Goal: Use online tool/utility: Utilize a website feature to perform a specific function

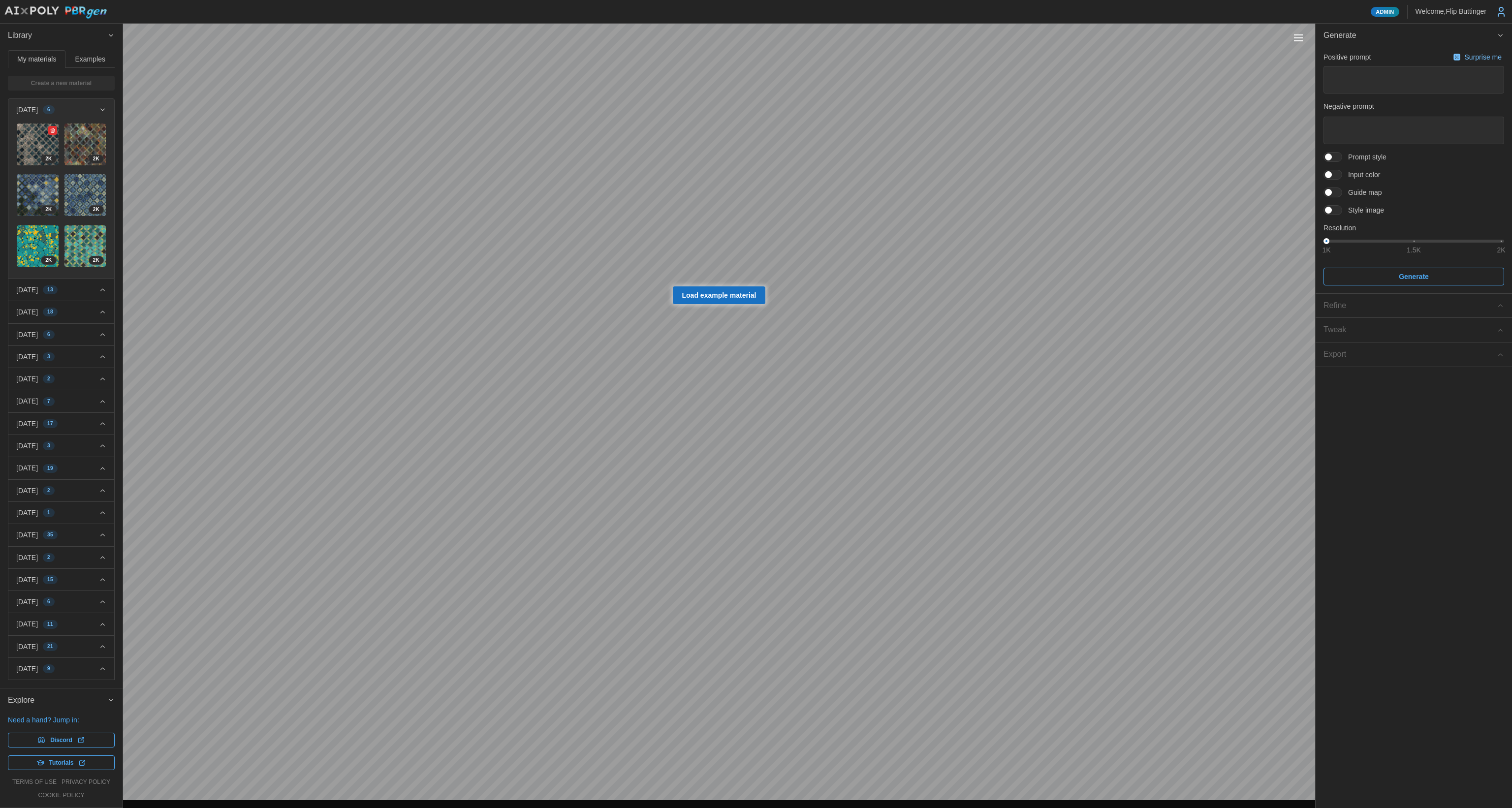
click at [28, 144] on img at bounding box center [38, 144] width 42 height 42
type textarea "*"
type textarea "********"
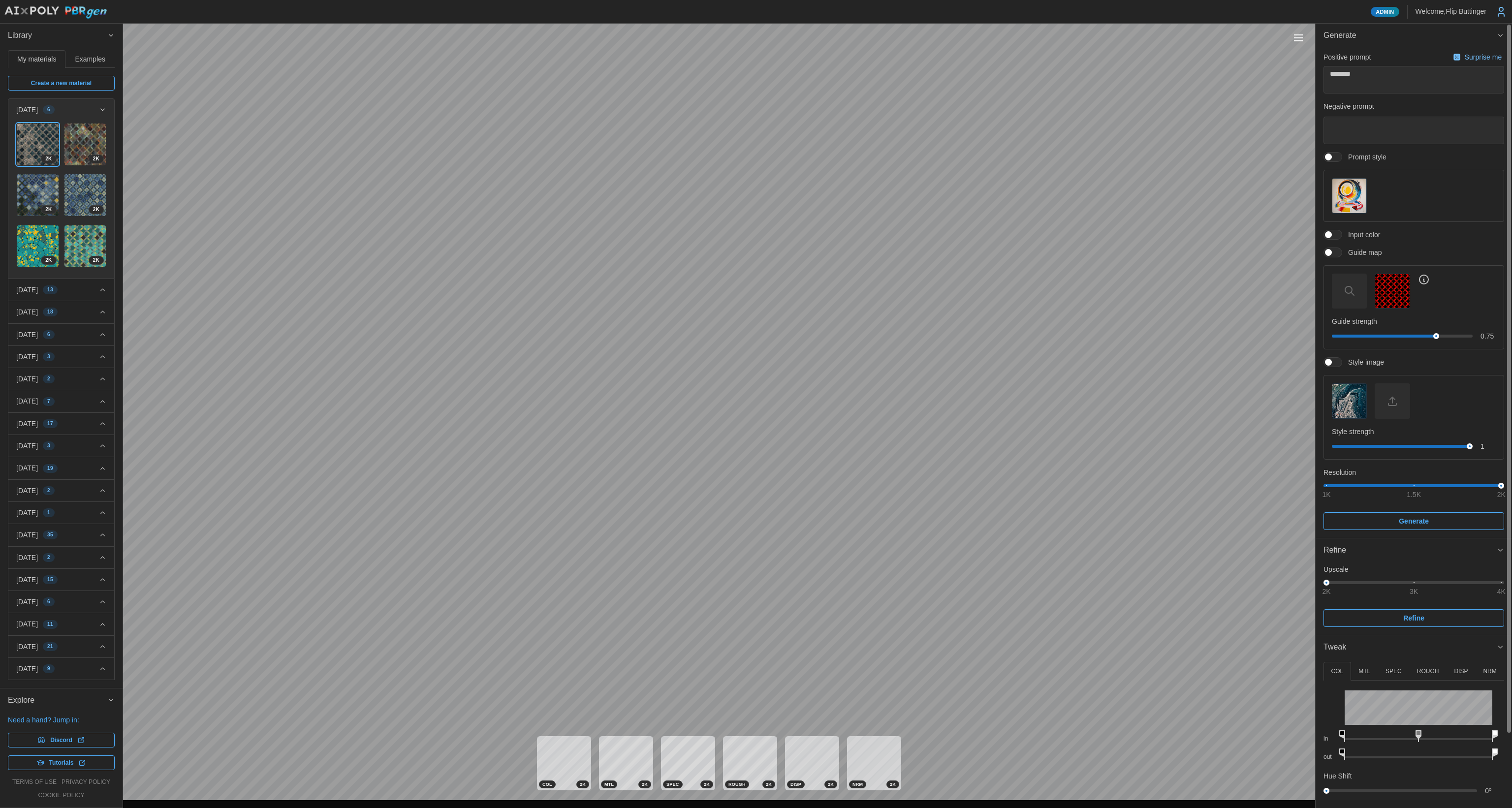
click at [772, 254] on span at bounding box center [1328, 252] width 7 height 7
click at [772, 253] on span at bounding box center [1328, 252] width 7 height 7
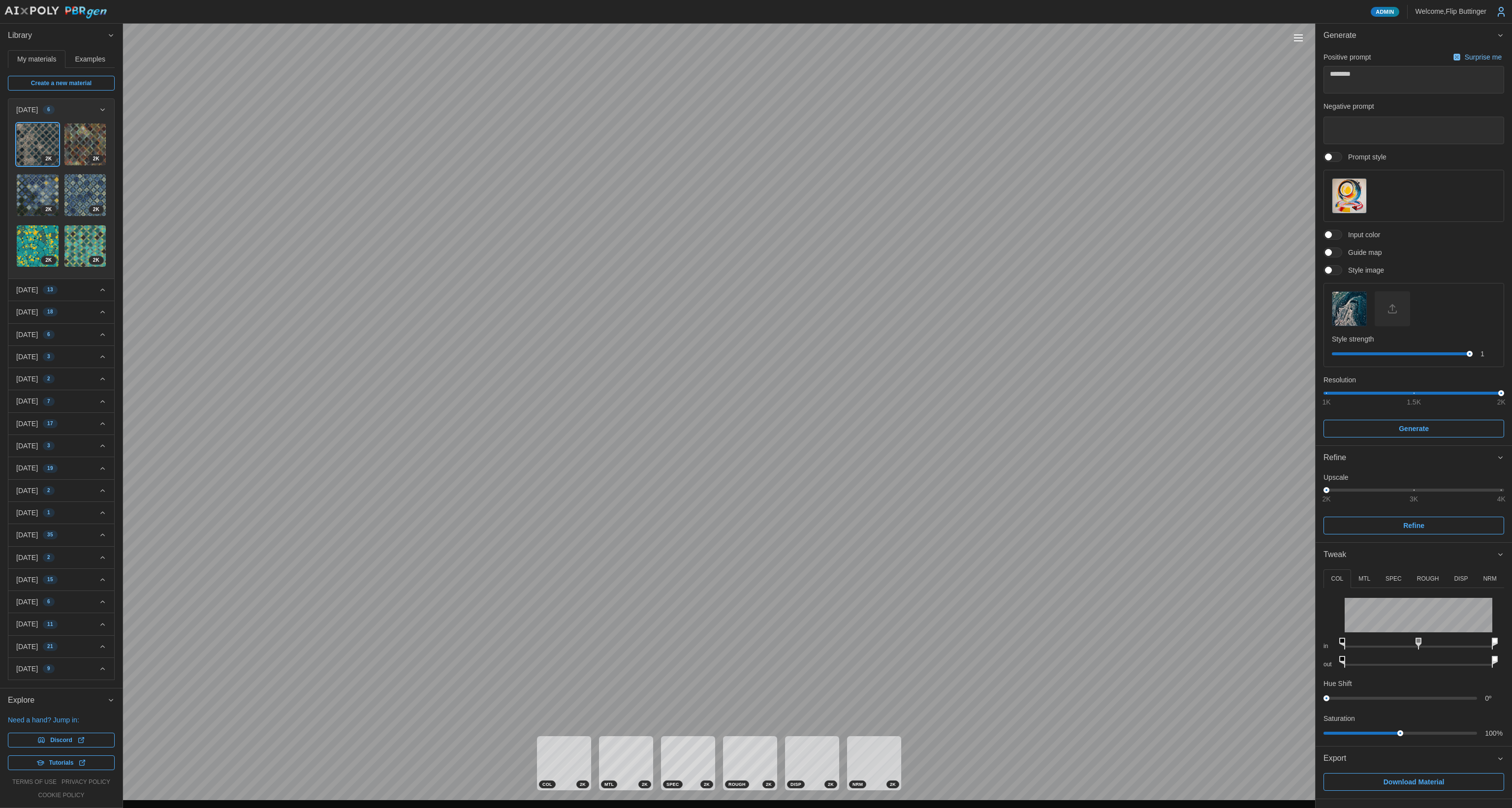
click at [772, 252] on span at bounding box center [1338, 252] width 12 height 9
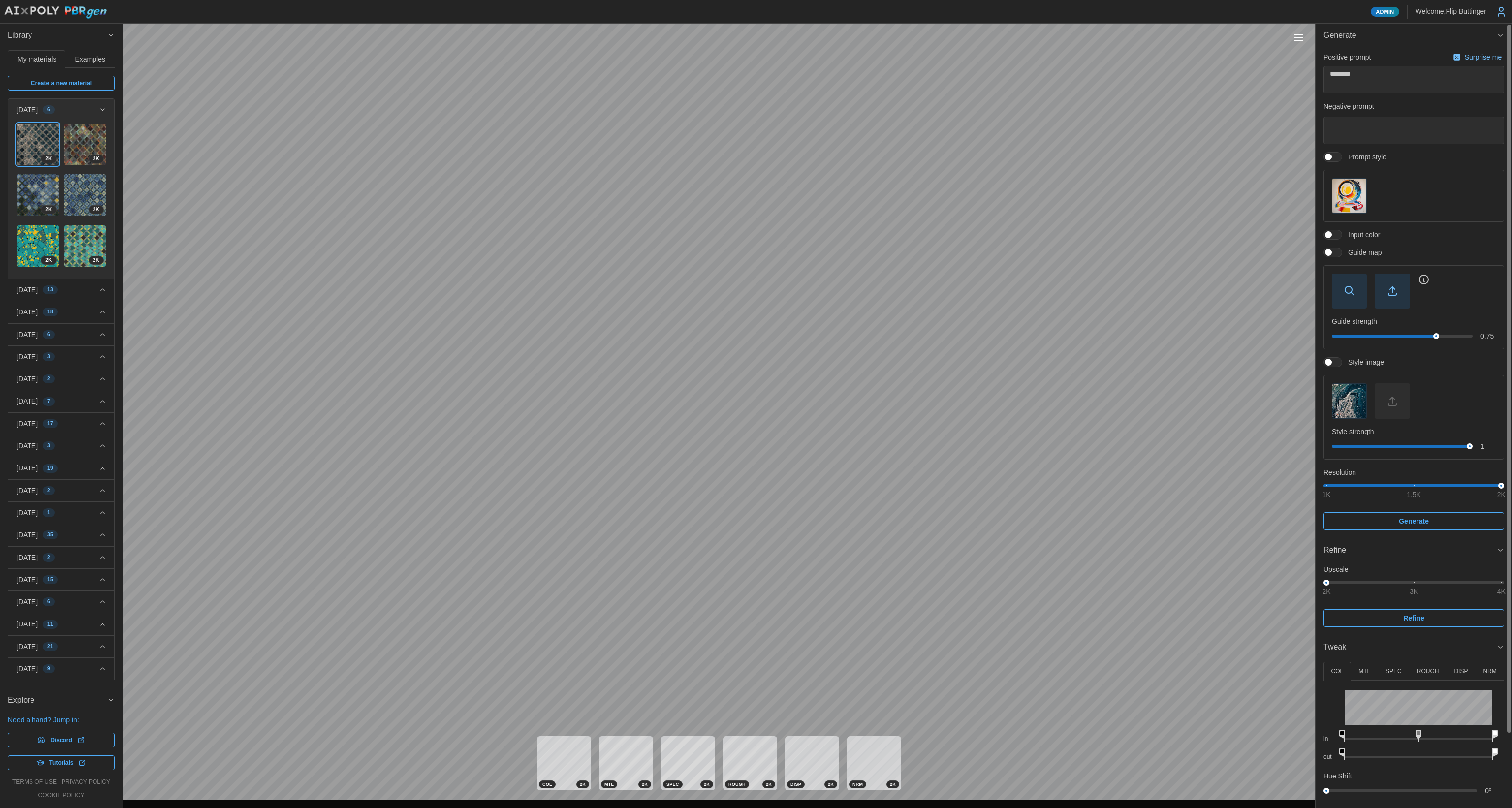
click at [772, 289] on span "button" at bounding box center [1349, 291] width 34 height 34
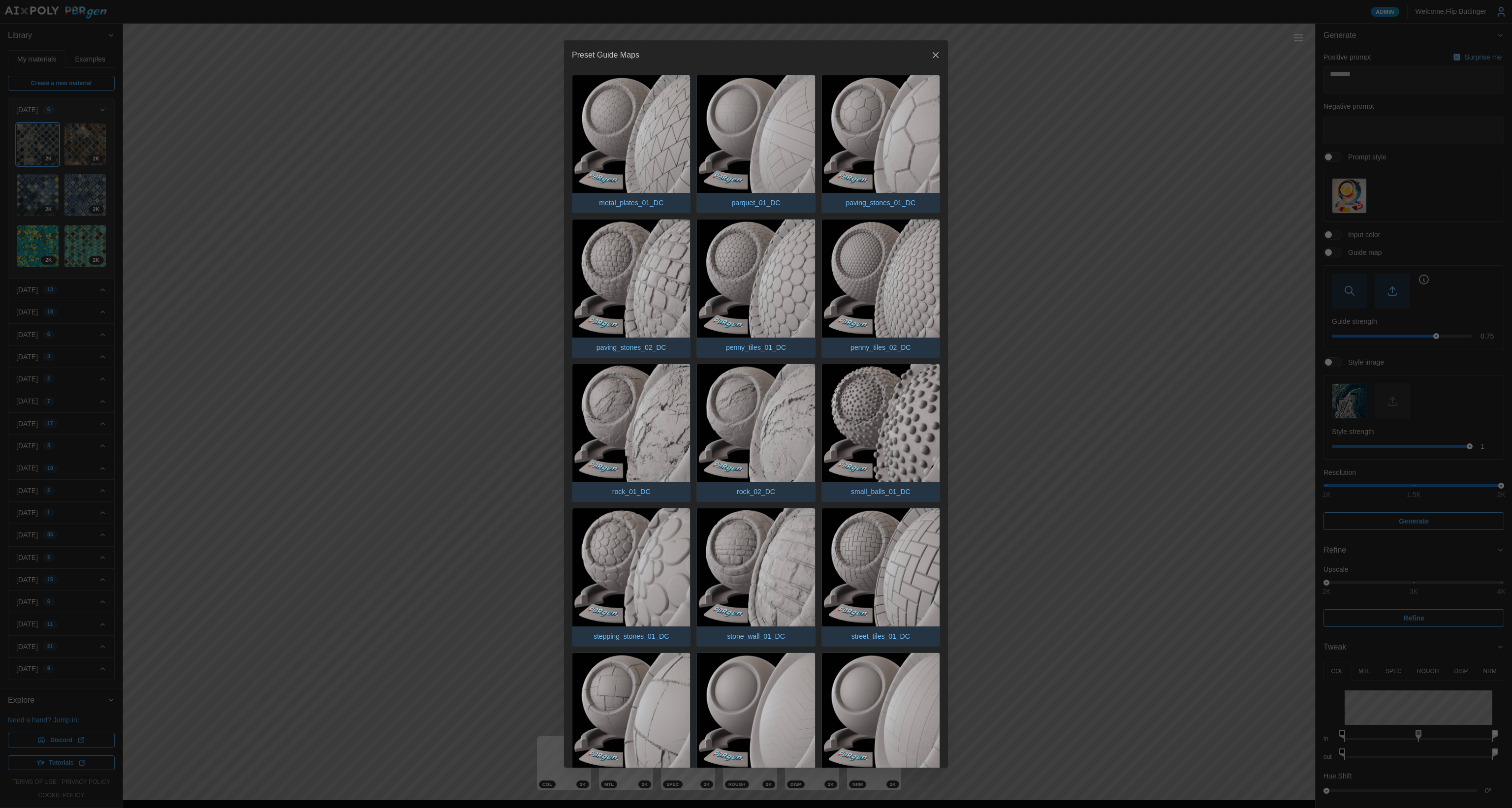
scroll to position [582, 0]
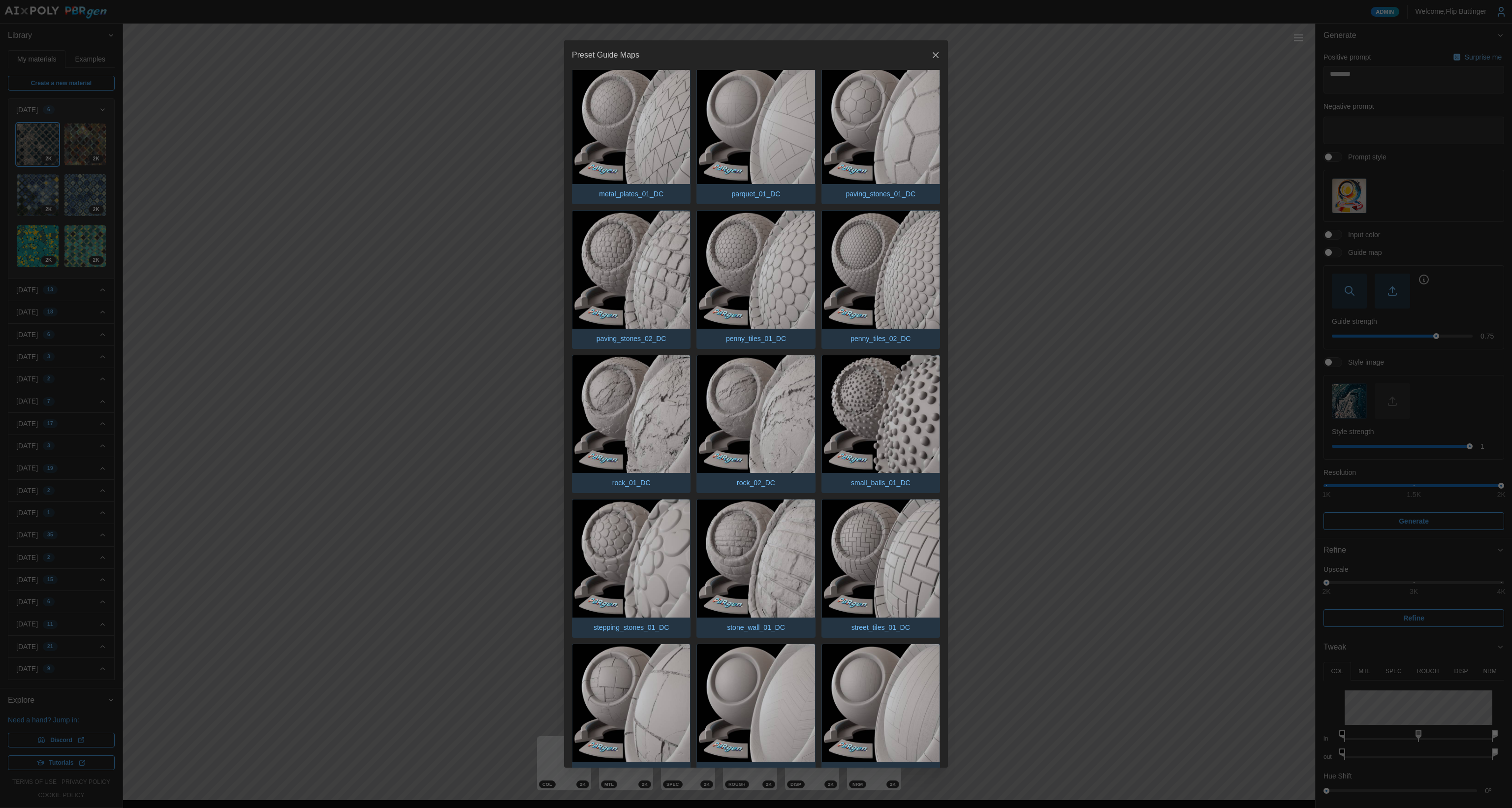
click at [764, 530] on img "button" at bounding box center [755, 558] width 117 height 117
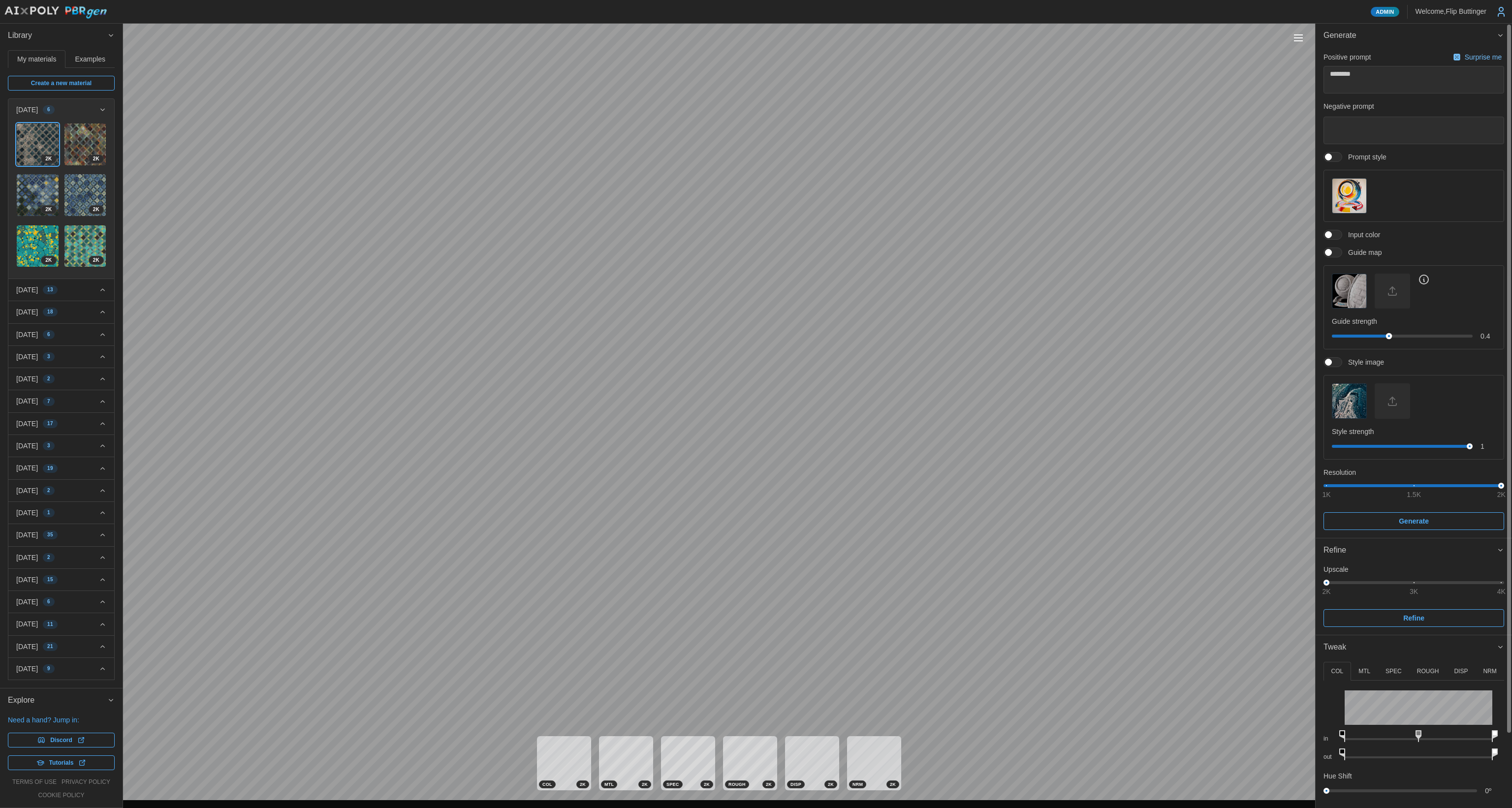
drag, startPoint x: 1413, startPoint y: 334, endPoint x: 1388, endPoint y: 333, distance: 25.0
click at [772, 332] on div "0.4" at bounding box center [1413, 336] width 164 height 10
drag, startPoint x: 1388, startPoint y: 335, endPoint x: 1404, endPoint y: 334, distance: 16.0
click at [772, 334] on div at bounding box center [1402, 336] width 6 height 6
click at [772, 154] on span at bounding box center [1328, 157] width 7 height 7
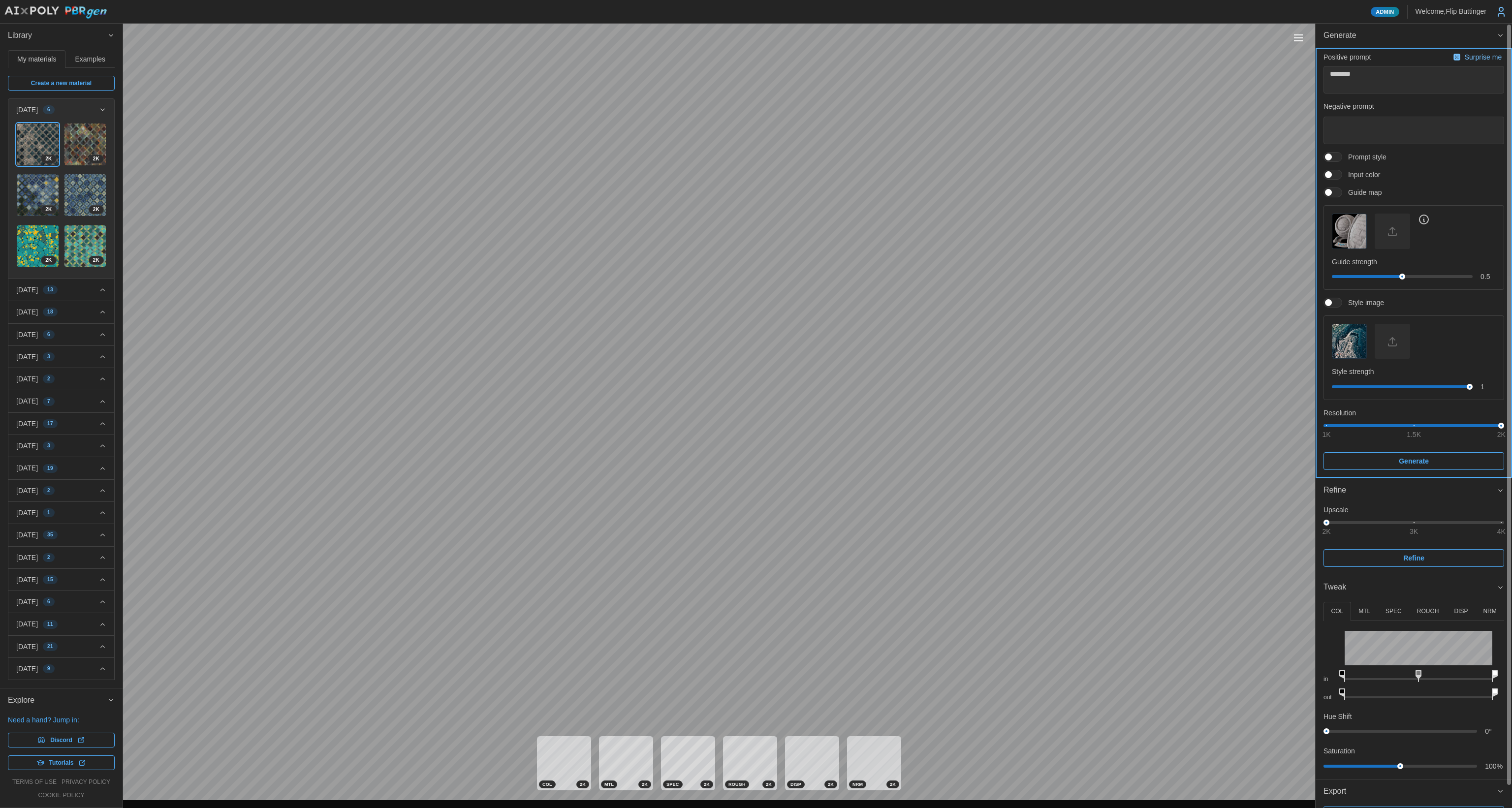
click at [772, 460] on span "Generate" at bounding box center [1413, 461] width 30 height 17
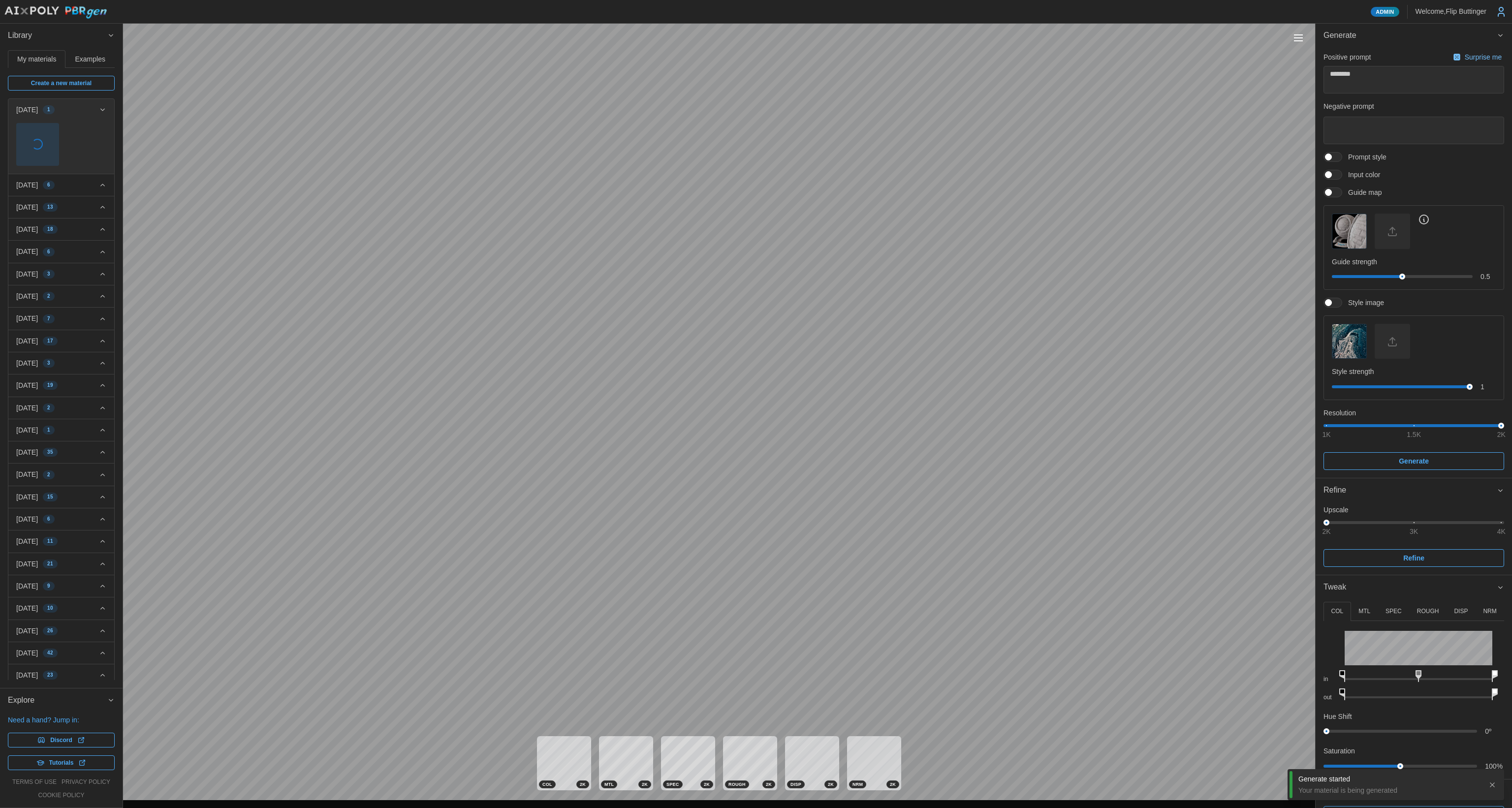
click at [772, 39] on button "Toggle viewport controls" at bounding box center [1298, 38] width 14 height 13
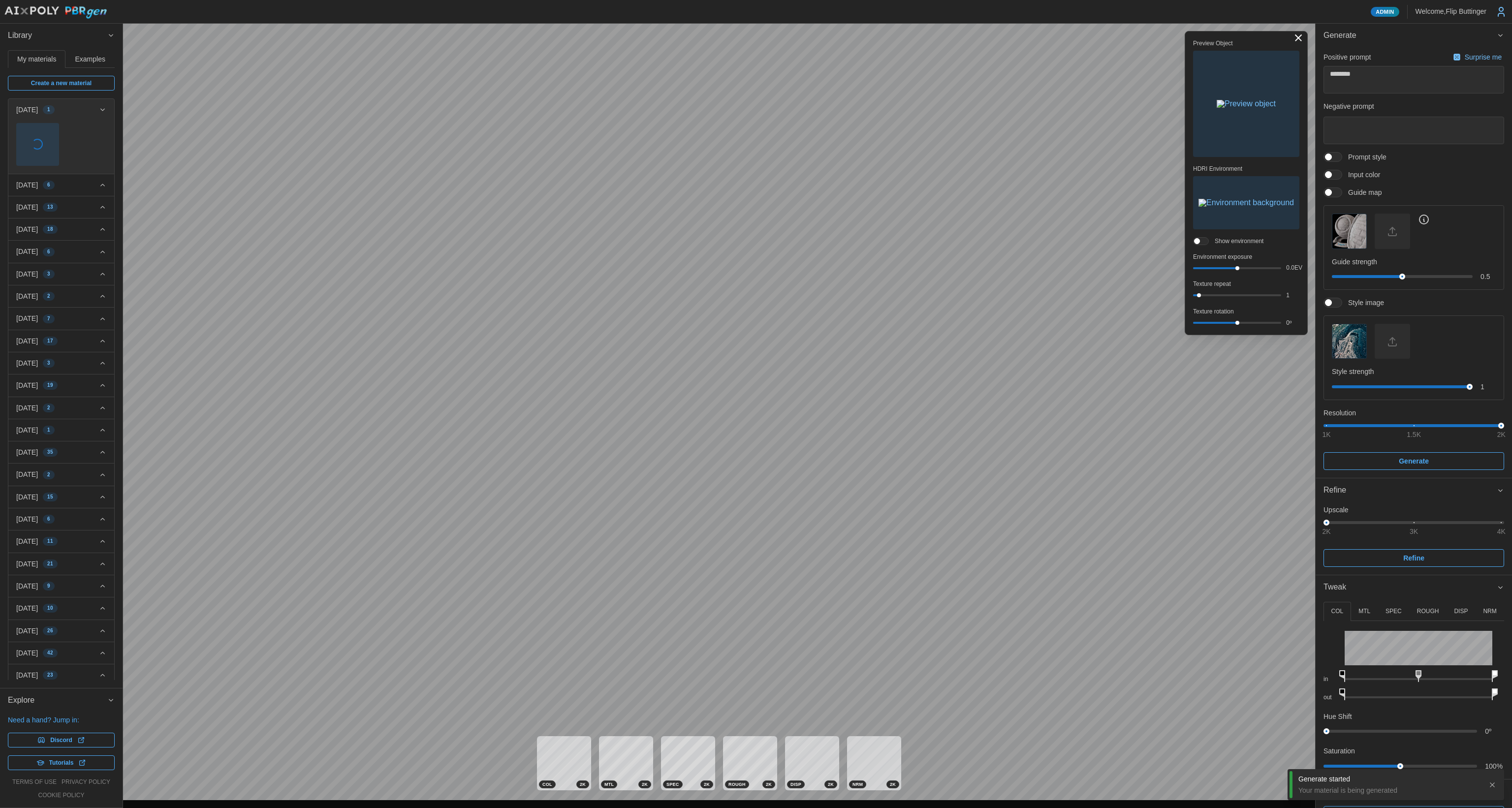
click at [772, 108] on img "button" at bounding box center [1246, 103] width 59 height 8
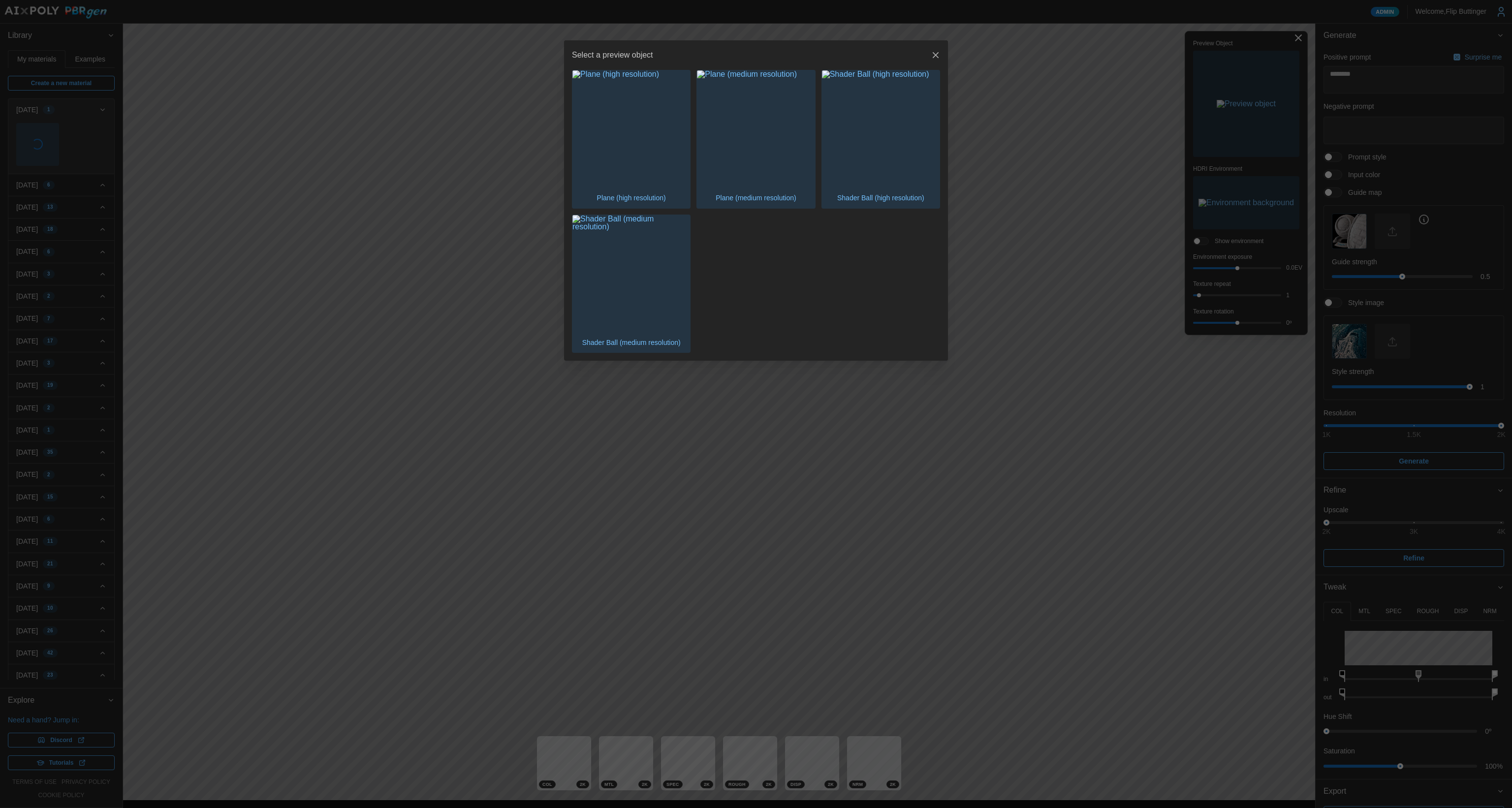
click at [772, 153] on img "button" at bounding box center [880, 129] width 117 height 117
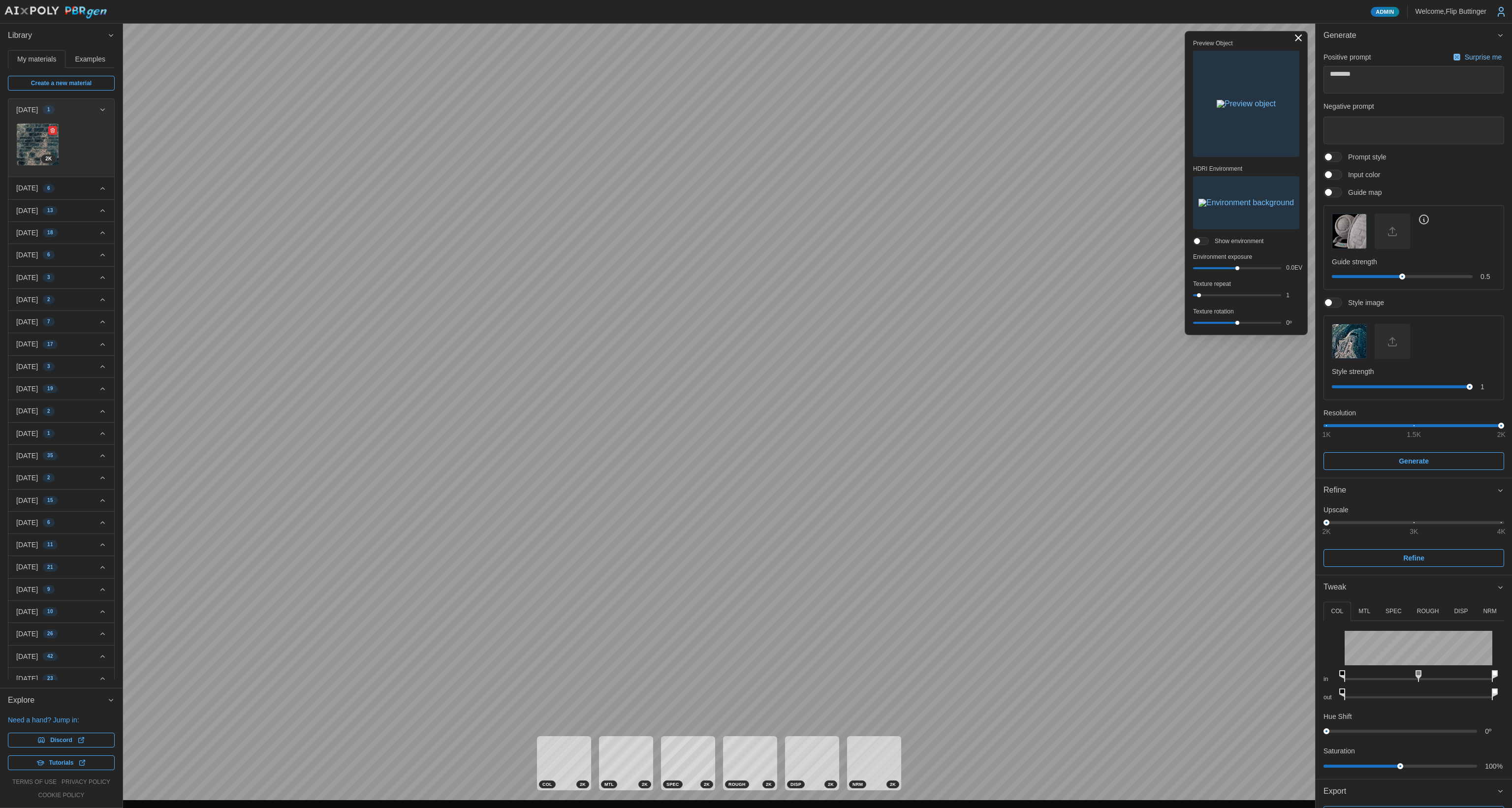
click at [32, 137] on img at bounding box center [38, 144] width 42 height 42
drag, startPoint x: 1425, startPoint y: 692, endPoint x: 1381, endPoint y: 689, distance: 44.1
click at [772, 540] on icon at bounding box center [1379, 694] width 6 height 12
click at [772, 540] on button "NRM" at bounding box center [1490, 611] width 29 height 19
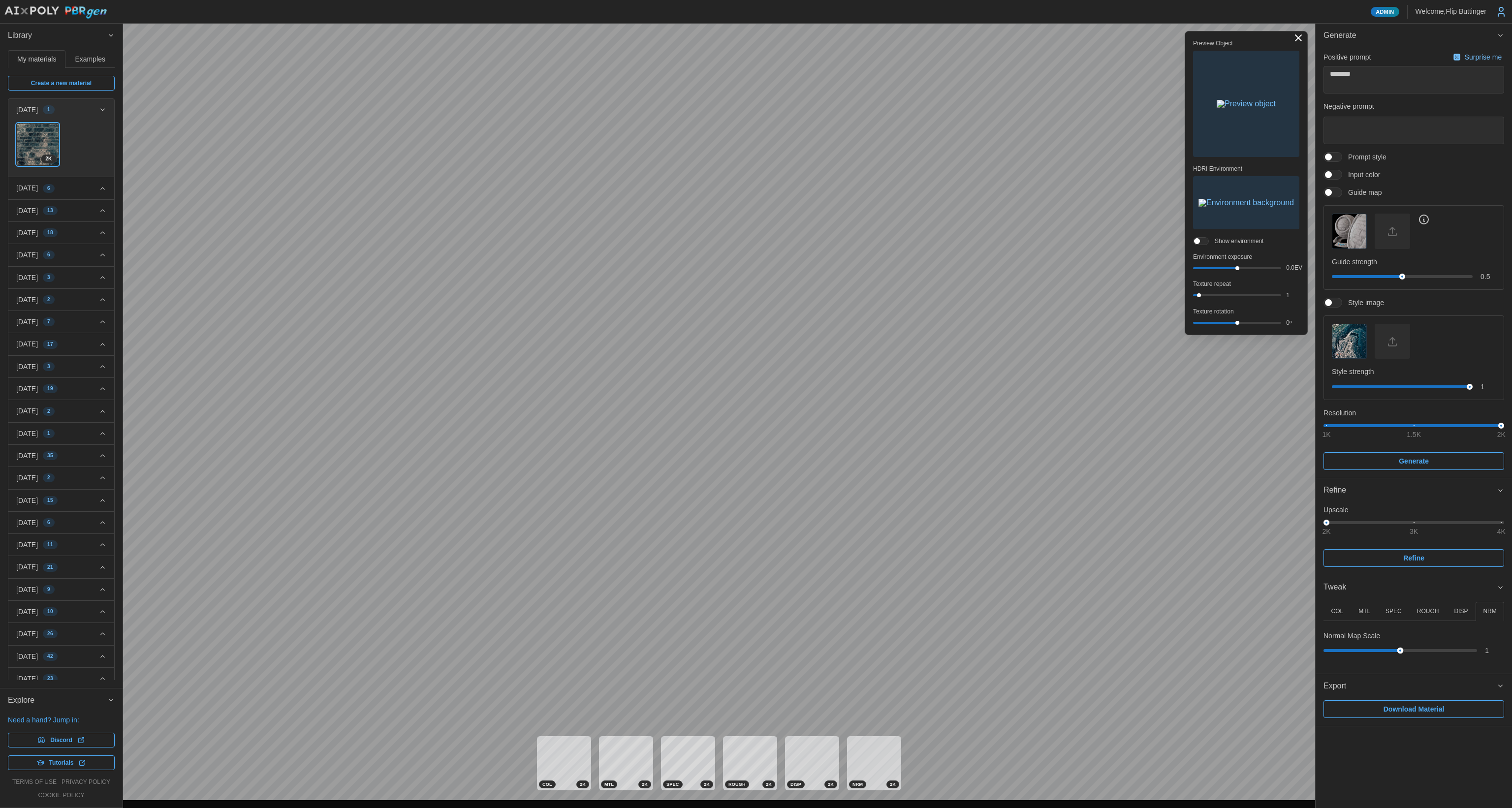
drag, startPoint x: 1346, startPoint y: 651, endPoint x: 1396, endPoint y: 647, distance: 50.2
click at [772, 540] on div at bounding box center [1400, 651] width 6 height 6
click at [772, 540] on div at bounding box center [1400, 650] width 148 height 3
click at [772, 540] on div at bounding box center [1400, 651] width 6 height 6
click at [89, 140] on div "2 K" at bounding box center [61, 146] width 90 height 46
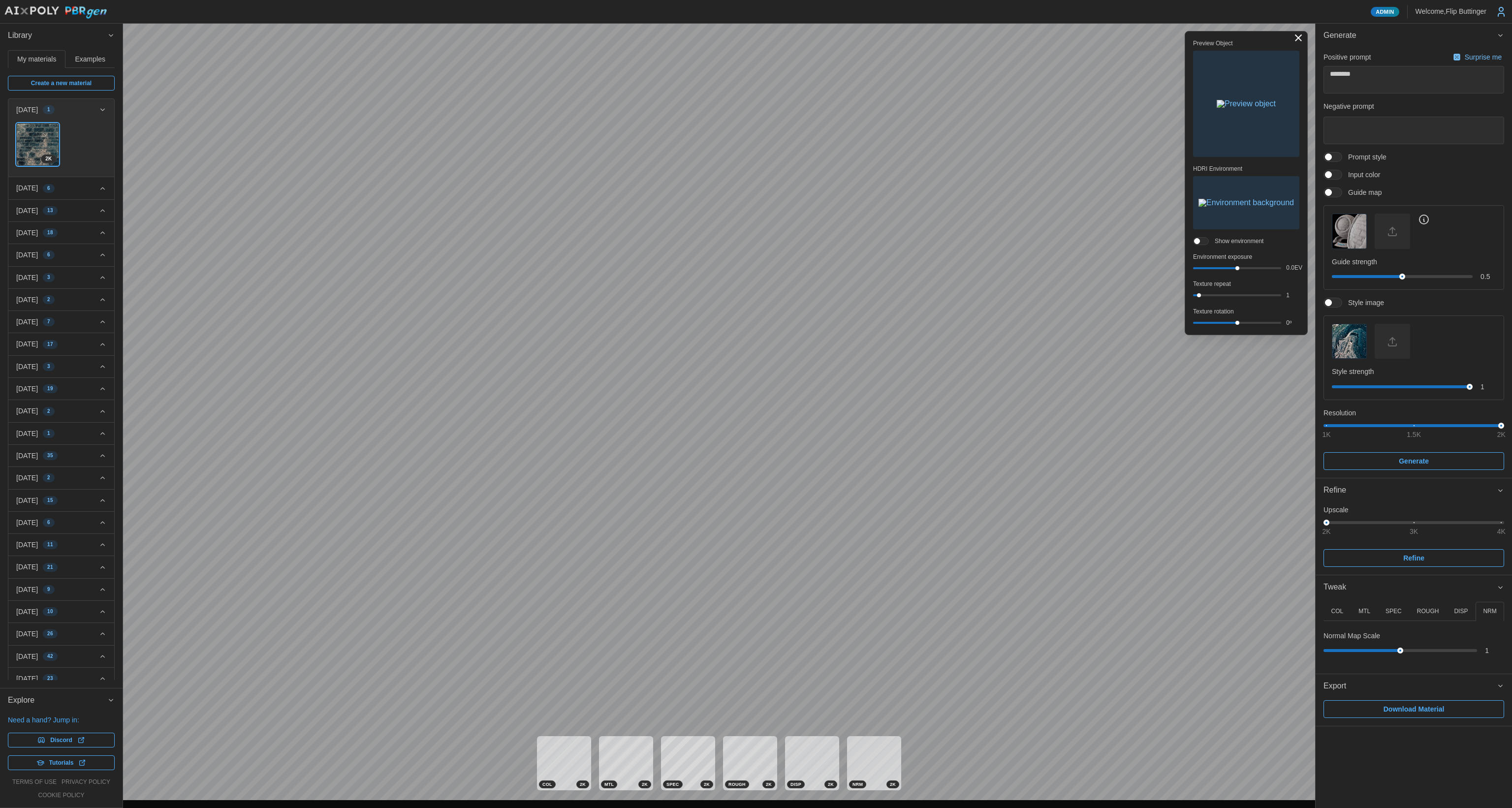
click at [772, 540] on span "Download Material" at bounding box center [1414, 709] width 61 height 17
click at [772, 199] on img "button" at bounding box center [1246, 202] width 96 height 8
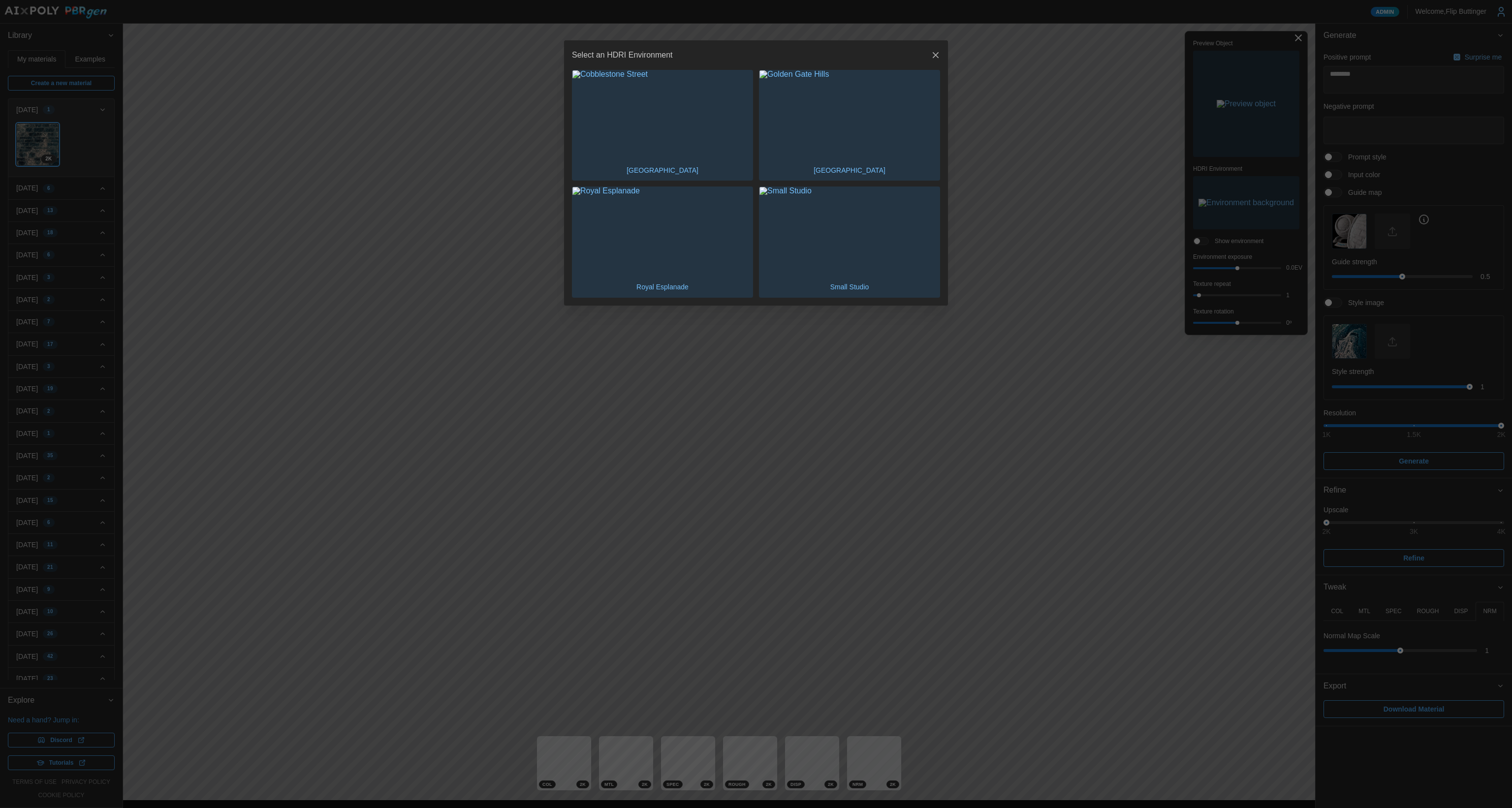
click at [679, 130] on img "button" at bounding box center [662, 115] width 180 height 90
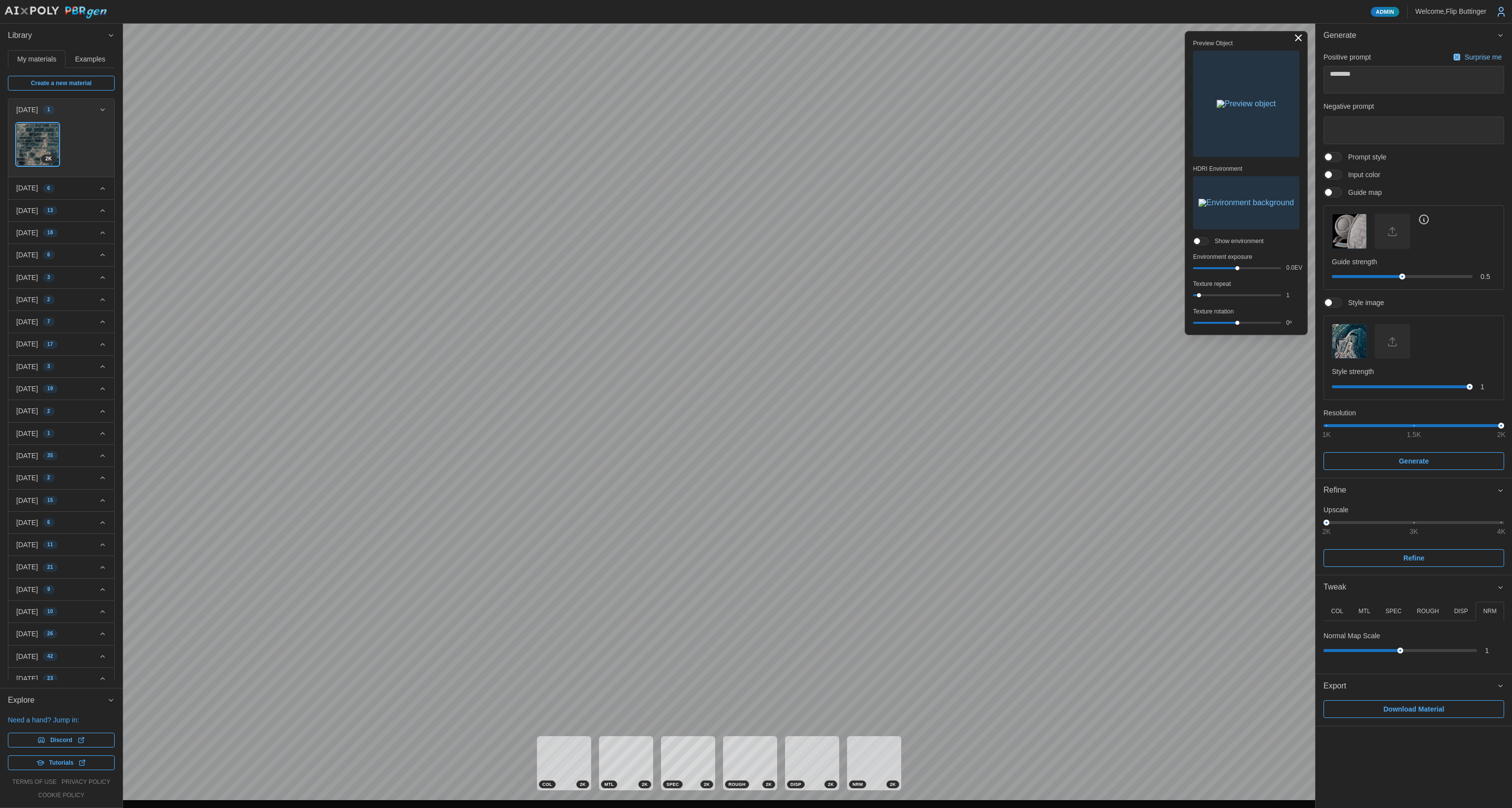
click at [772, 540] on button "MTL" at bounding box center [1365, 611] width 27 height 19
drag, startPoint x: 1349, startPoint y: 691, endPoint x: 1473, endPoint y: 682, distance: 124.3
click at [772, 540] on div "COL MTL SPEC ROUGH DISP NRM in out Hue Shift 0 º Saturation 100 % in out in out…" at bounding box center [1413, 654] width 197 height 110
drag, startPoint x: 1342, startPoint y: 672, endPoint x: 1415, endPoint y: 678, distance: 73.2
click at [772, 540] on icon at bounding box center [1408, 676] width 6 height 12
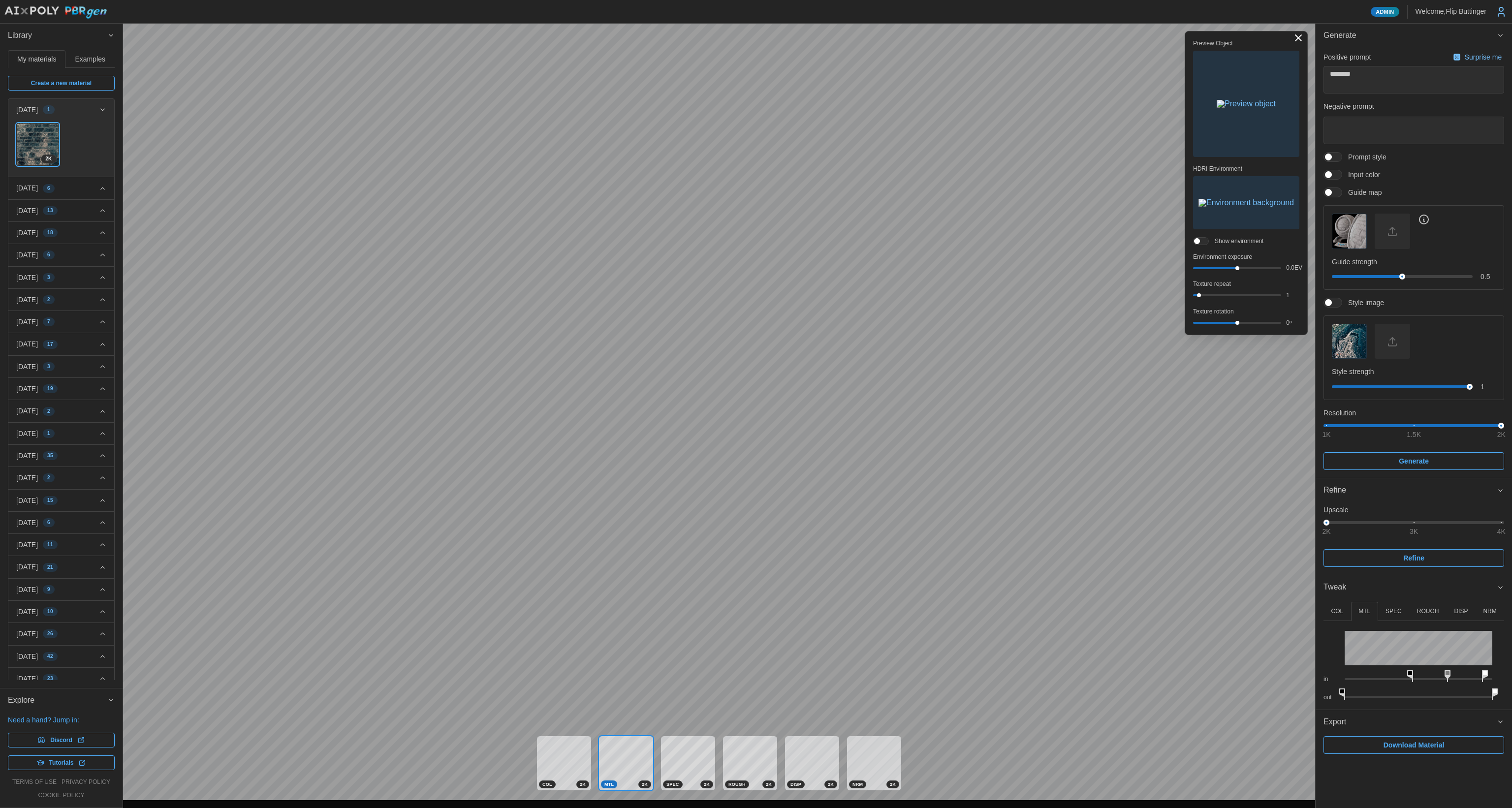
drag, startPoint x: 1496, startPoint y: 673, endPoint x: 1473, endPoint y: 674, distance: 23.0
click at [772, 540] on icon at bounding box center [1485, 676] width 6 height 12
drag, startPoint x: 1469, startPoint y: 673, endPoint x: 1413, endPoint y: 675, distance: 56.0
click at [772, 540] on icon at bounding box center [1430, 676] width 6 height 12
click at [772, 540] on div "Admin Welcome, [GEOGRAPHIC_DATA] Buttinger Library My materials Examples Create…" at bounding box center [756, 404] width 1512 height 808
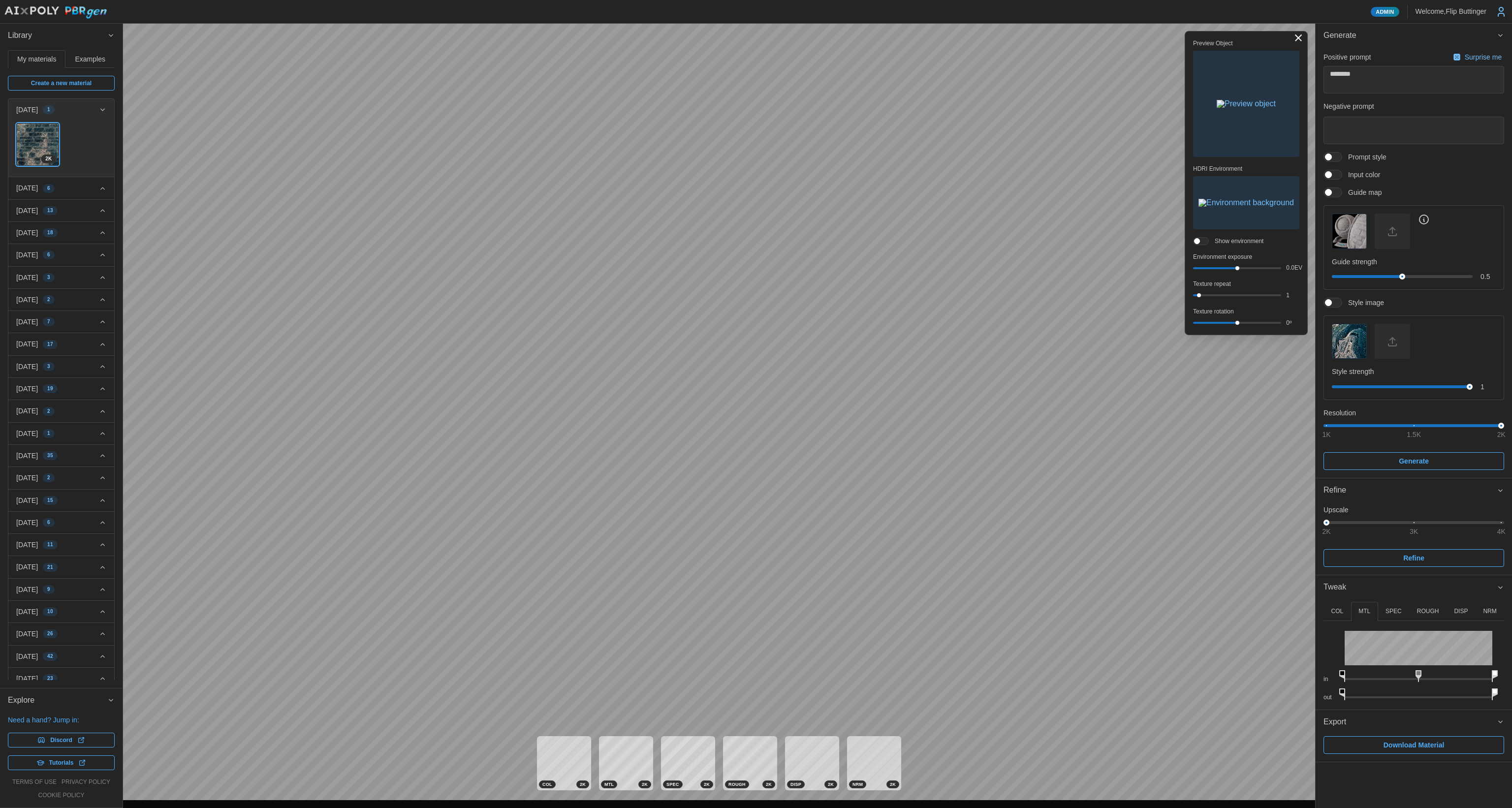
drag, startPoint x: 1431, startPoint y: 672, endPoint x: 1511, endPoint y: 674, distance: 80.0
click at [772, 540] on div "COL MTL SPEC ROUGH DISP NRM in out Hue Shift 0 º Saturation 100 % in out in out…" at bounding box center [1413, 654] width 197 height 110
drag, startPoint x: 1494, startPoint y: 691, endPoint x: 1510, endPoint y: 678, distance: 20.6
click at [772, 540] on div "COL MTL SPEC ROUGH DISP NRM in out Hue Shift 0 º Saturation 100 % in out in out…" at bounding box center [1413, 654] width 197 height 110
click at [772, 540] on div "Admin Welcome, [GEOGRAPHIC_DATA] Buttinger Library My materials Examples Create…" at bounding box center [756, 404] width 1512 height 808
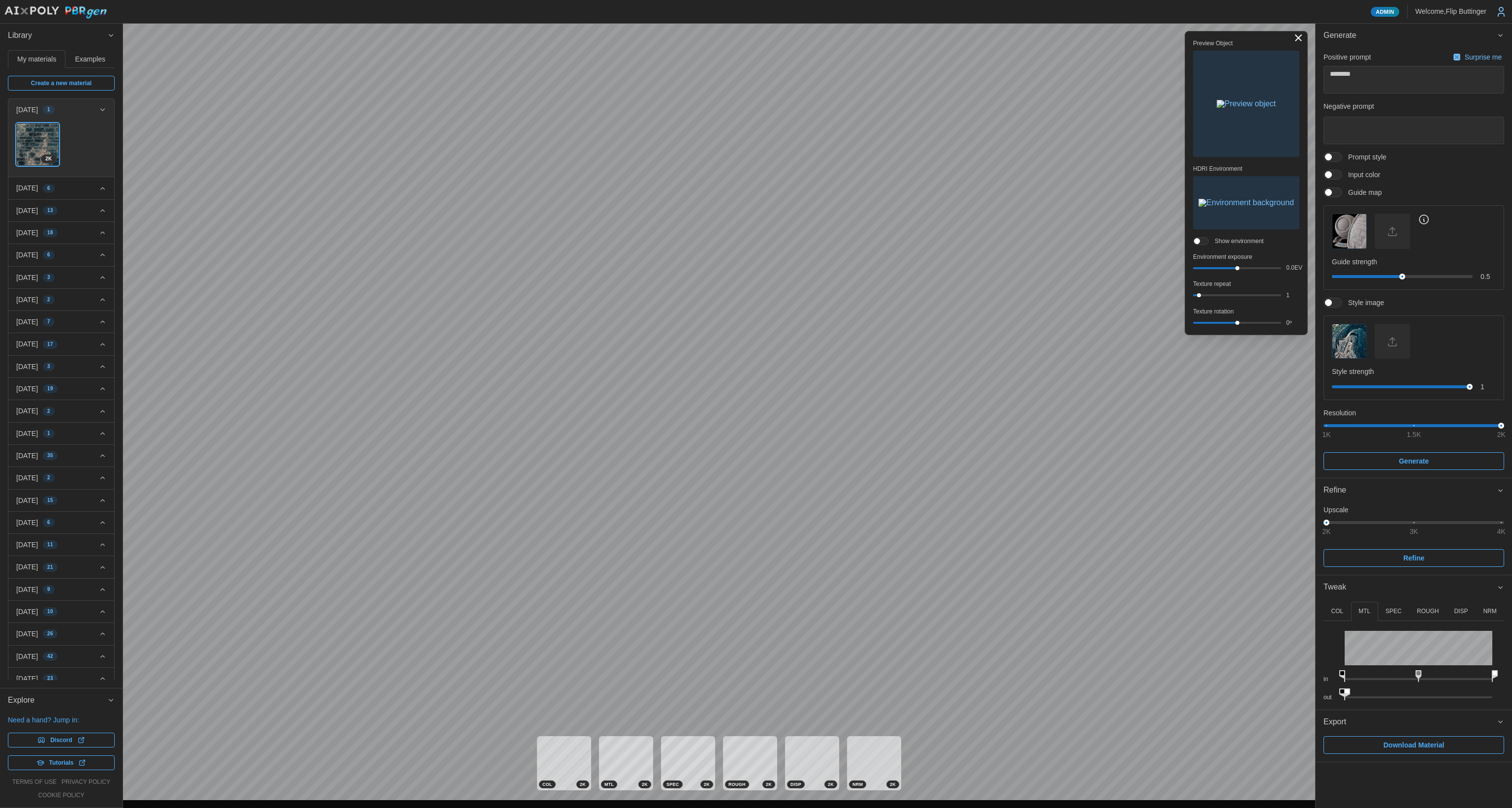
click at [772, 203] on img "button" at bounding box center [1246, 202] width 96 height 8
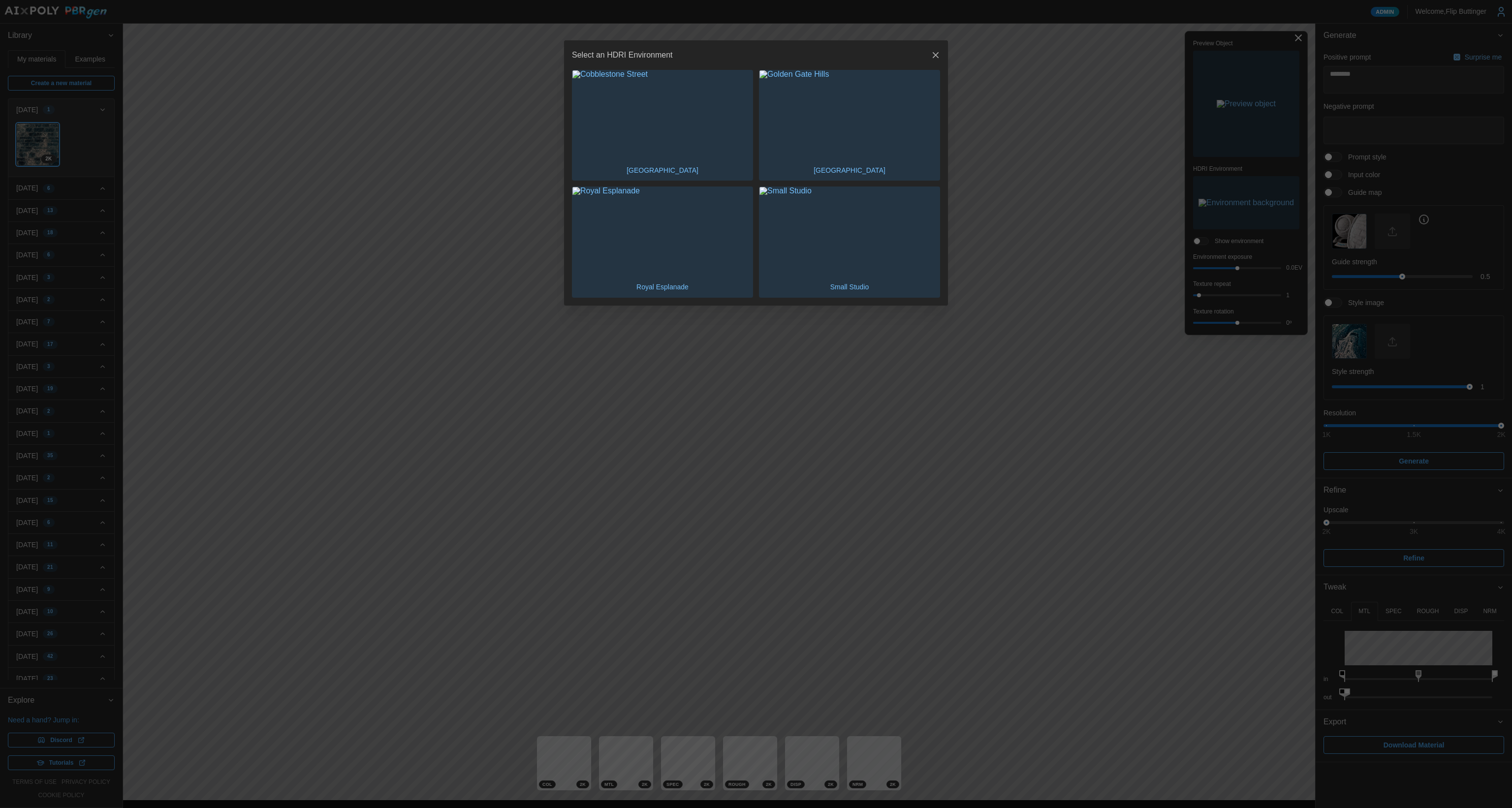
click at [671, 246] on img "button" at bounding box center [662, 232] width 180 height 90
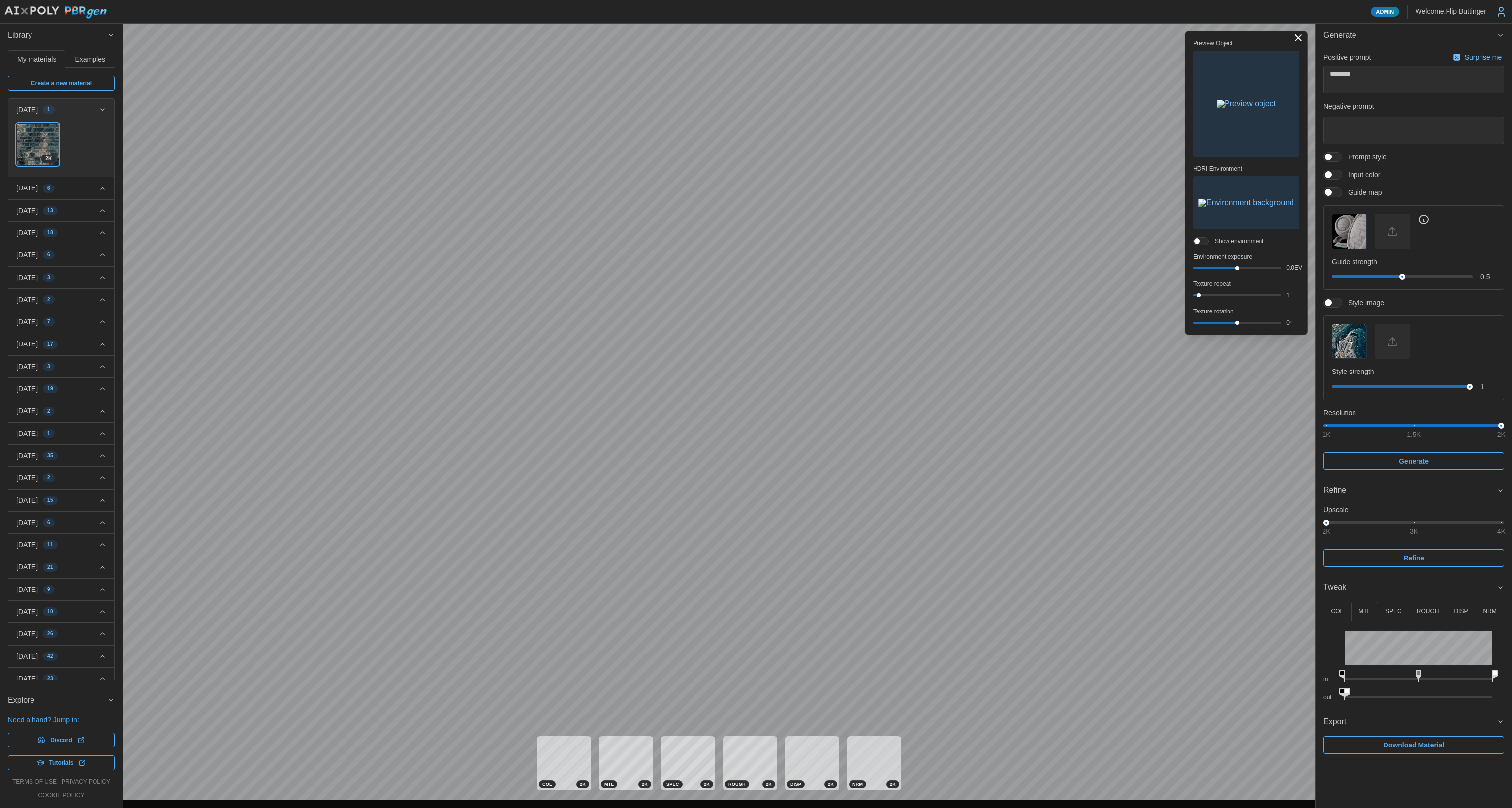
click at [772, 241] on span at bounding box center [1204, 241] width 10 height 7
click at [772, 207] on img "button" at bounding box center [1246, 202] width 96 height 8
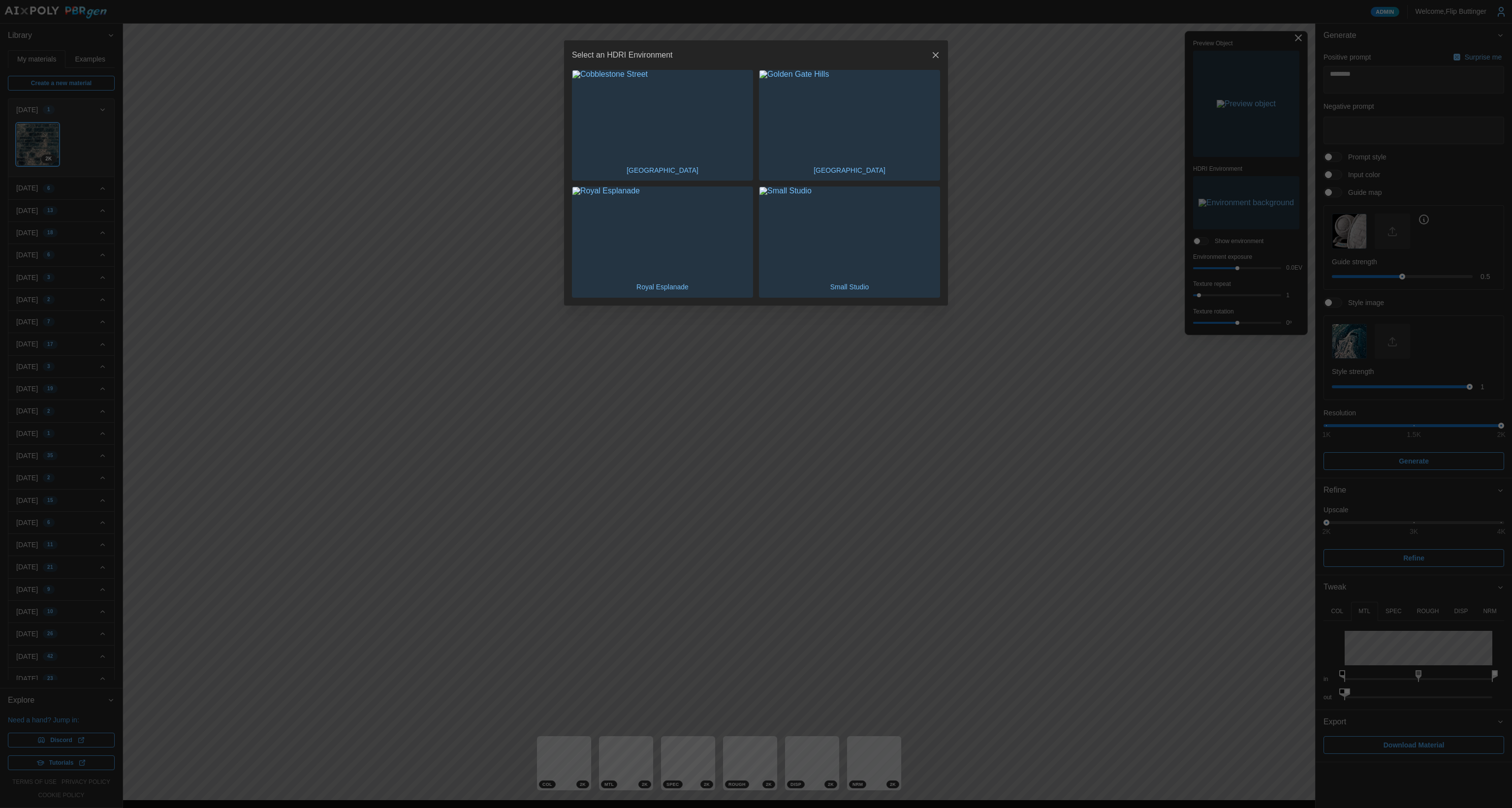
click at [772, 145] on img "button" at bounding box center [849, 115] width 180 height 90
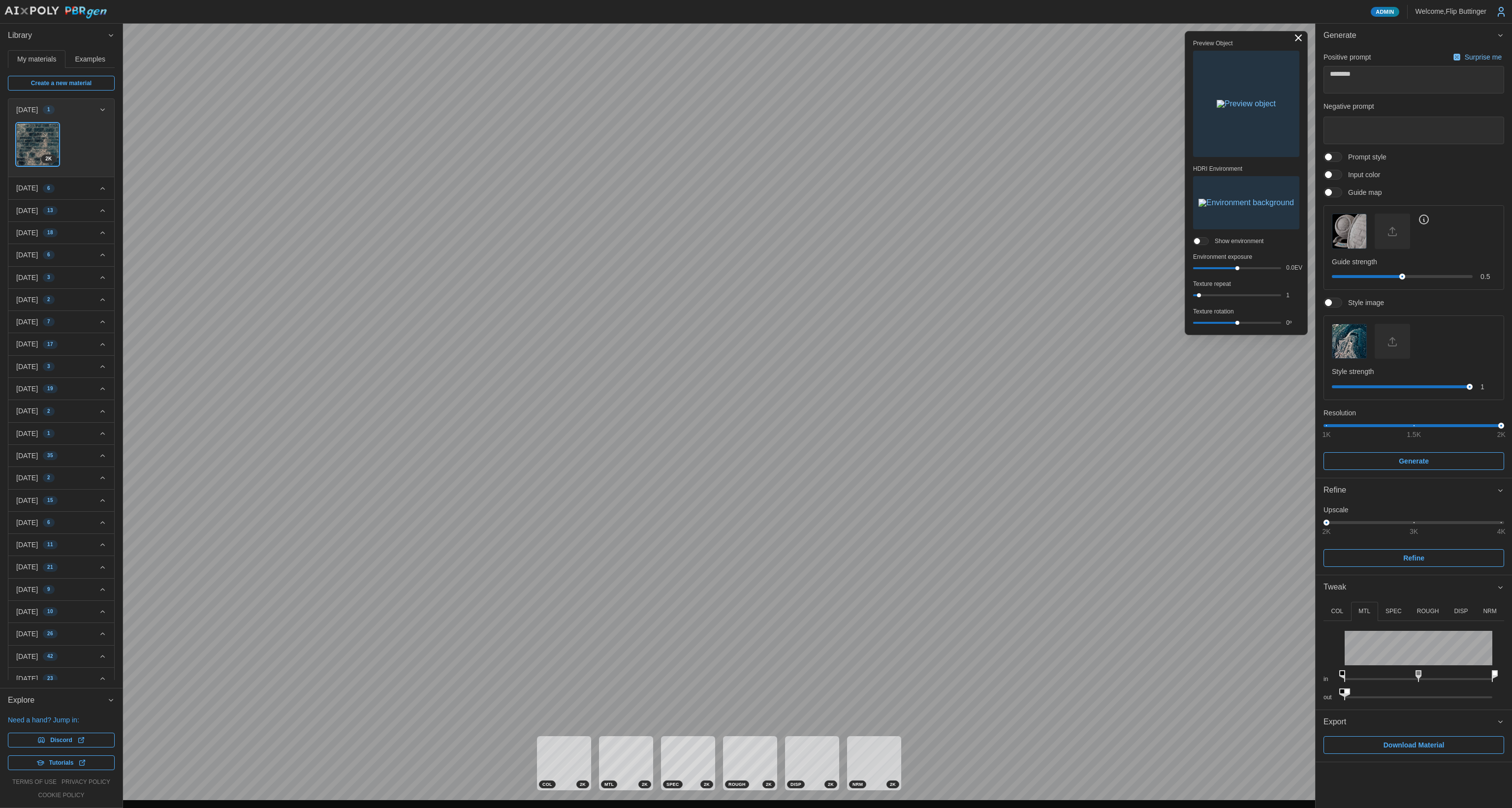
click at [772, 339] on img "button" at bounding box center [1349, 342] width 34 height 34
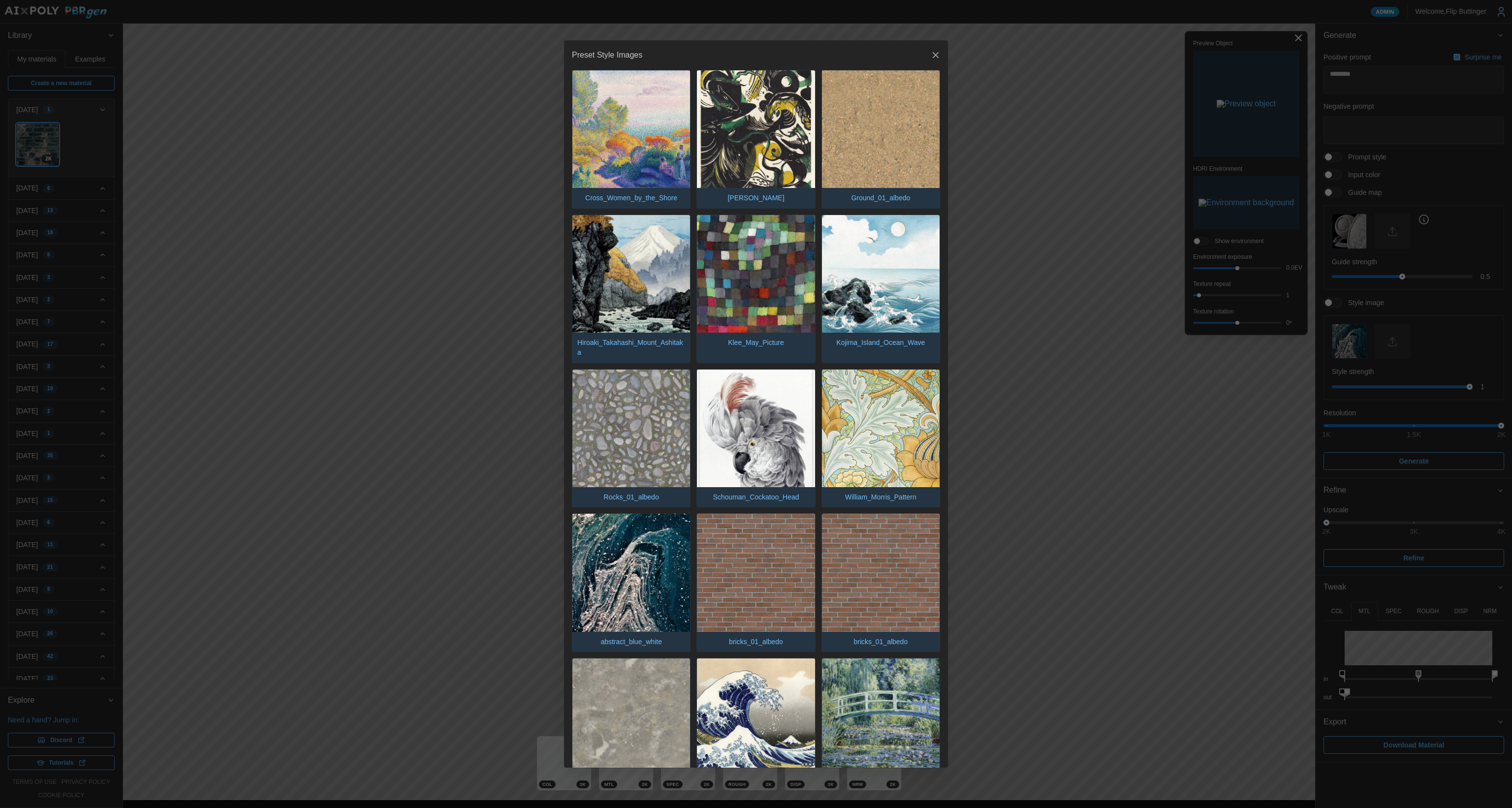
click at [637, 154] on img "button" at bounding box center [631, 129] width 117 height 117
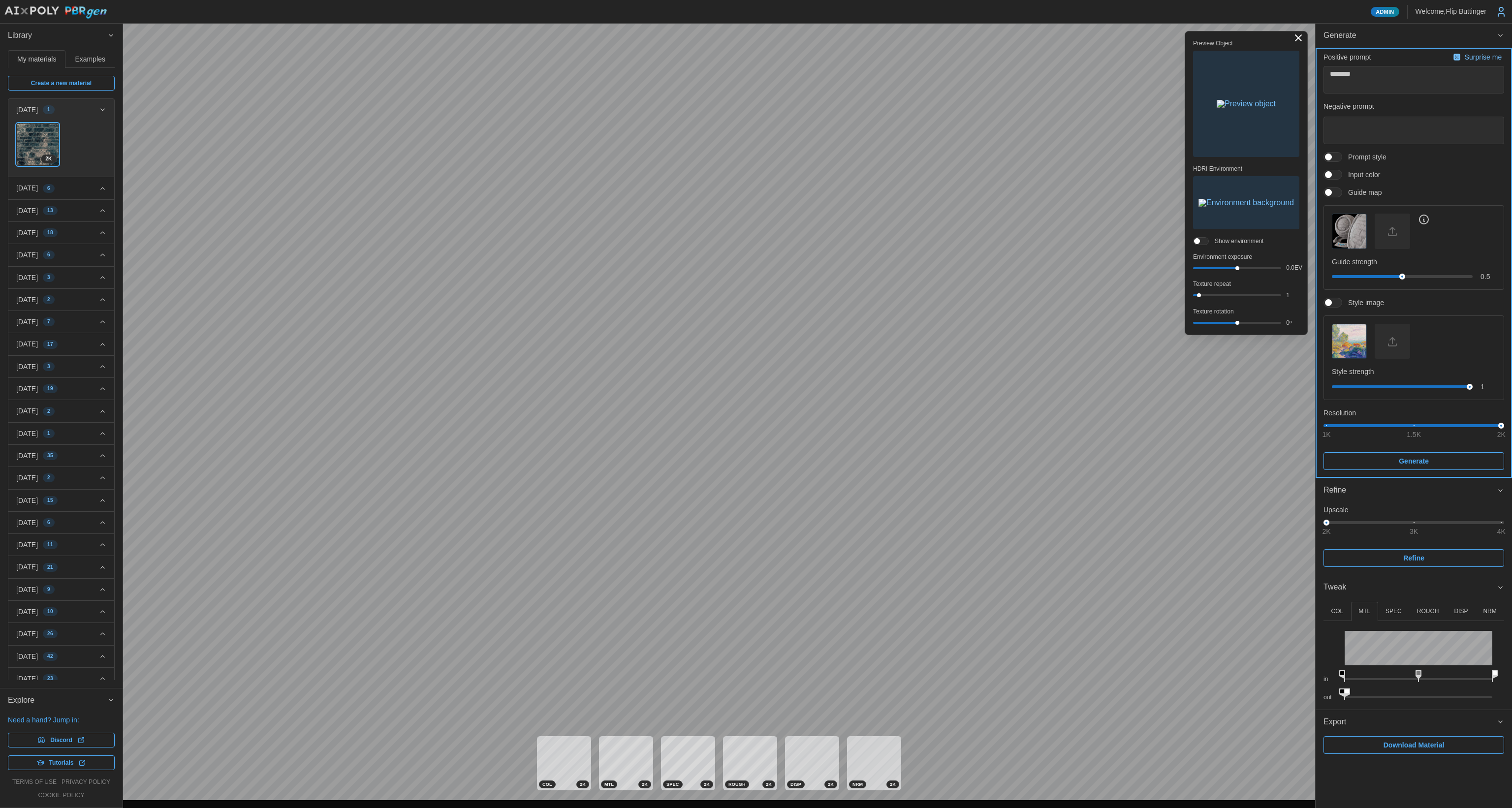
click at [772, 464] on span "Generate" at bounding box center [1413, 461] width 30 height 17
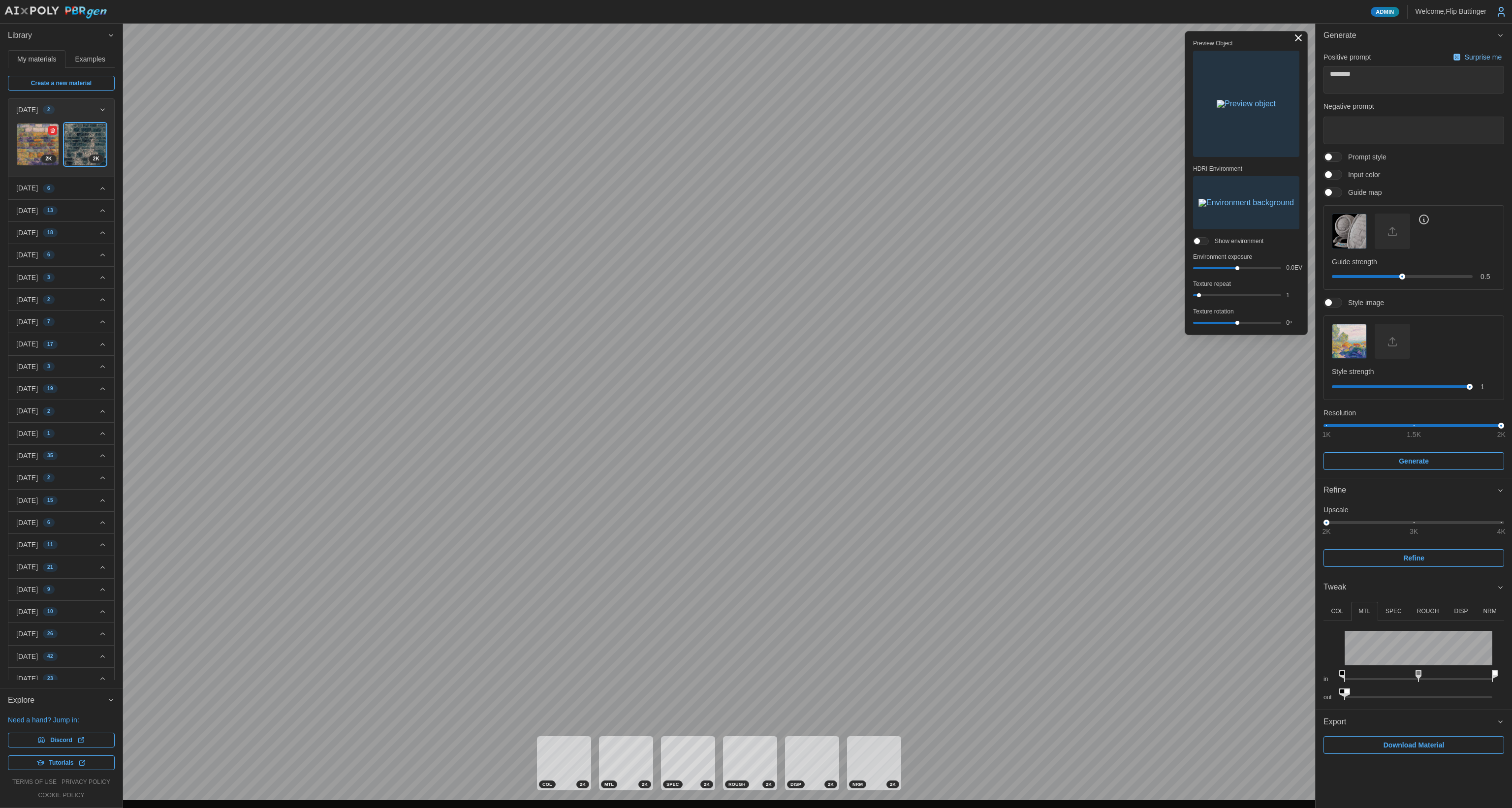
click at [38, 143] on img at bounding box center [38, 144] width 42 height 42
type textarea "*"
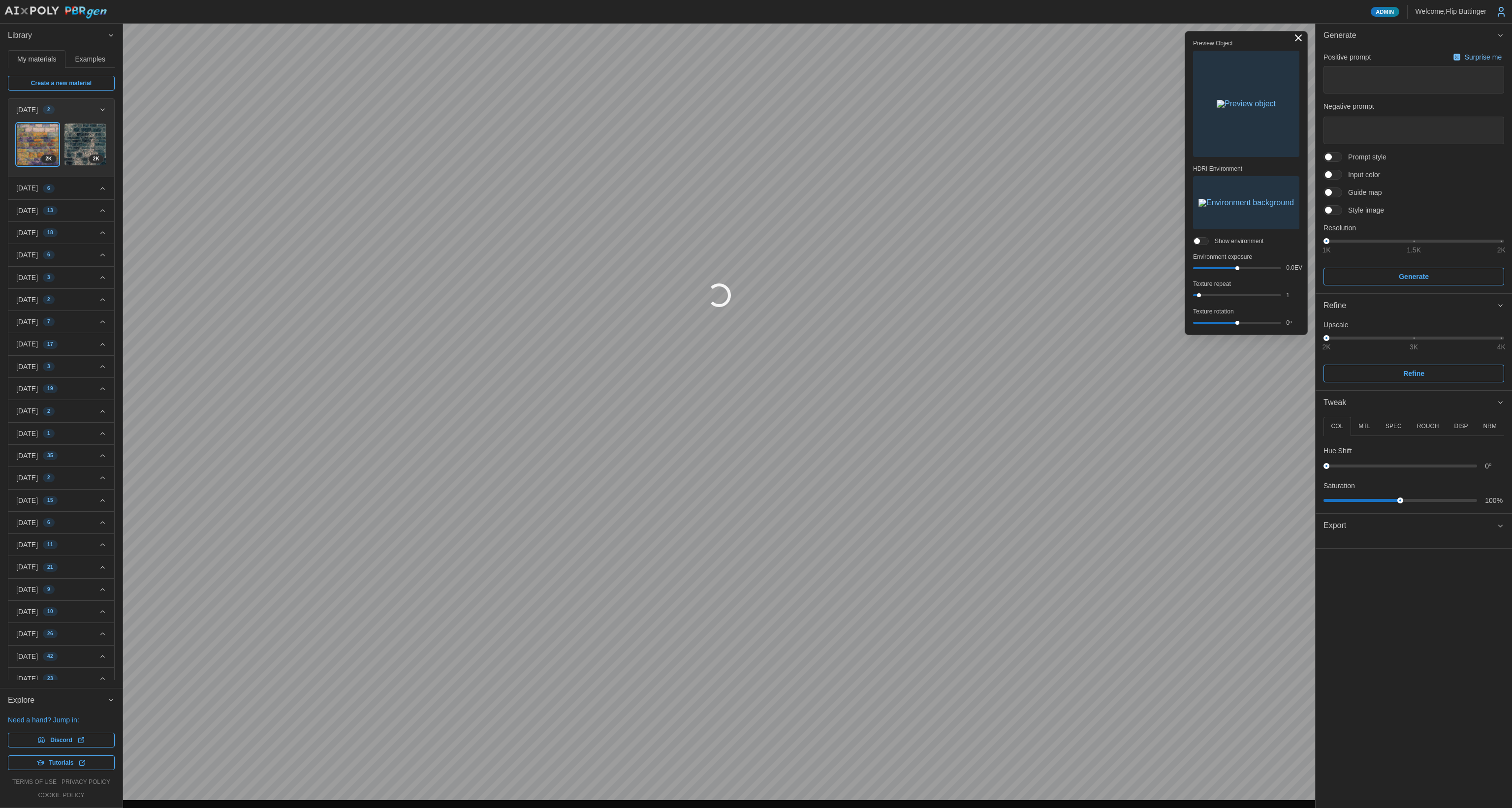
type textarea "*"
type textarea "********"
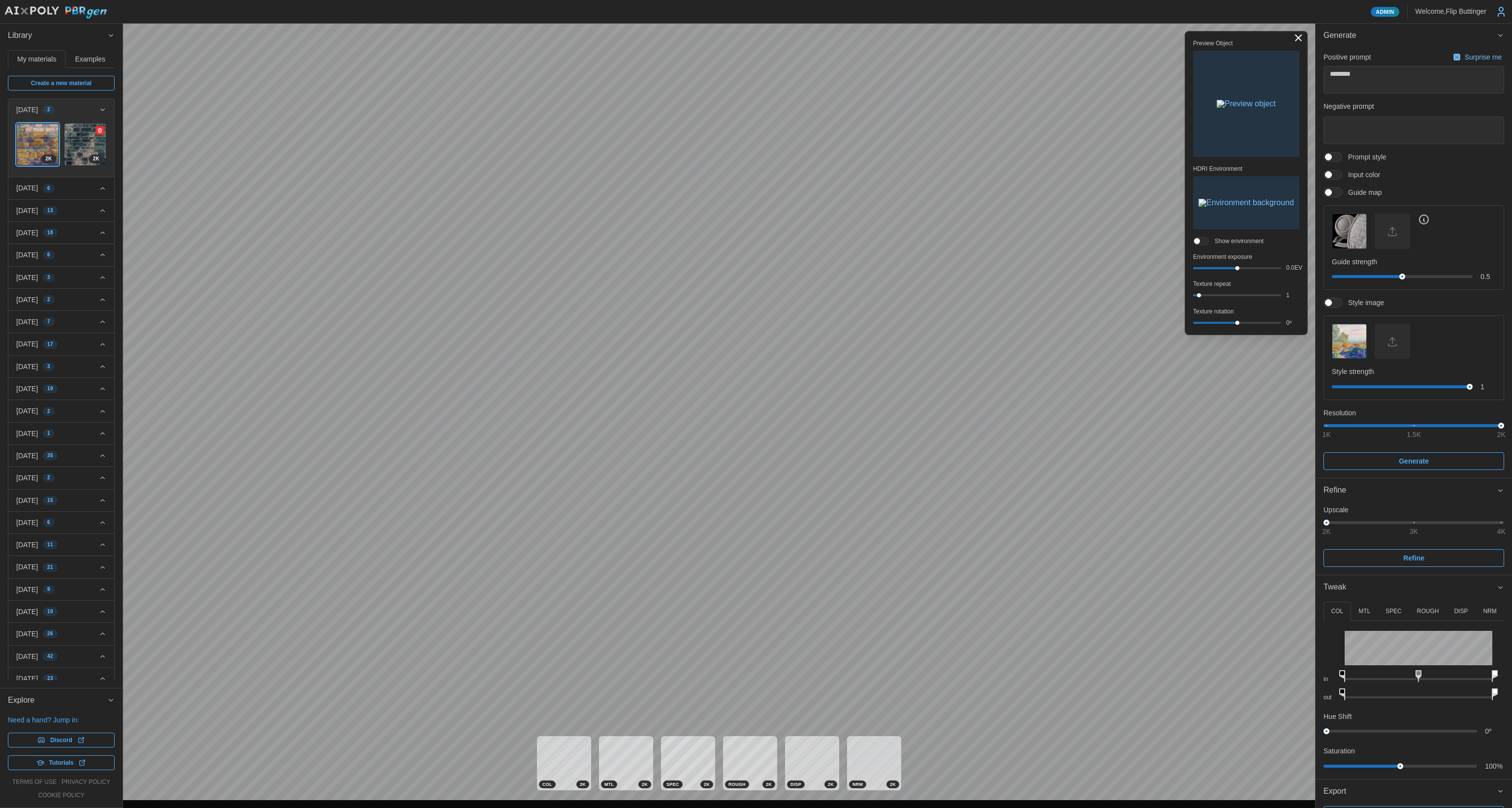
click at [77, 142] on img at bounding box center [85, 144] width 42 height 42
type textarea "*"
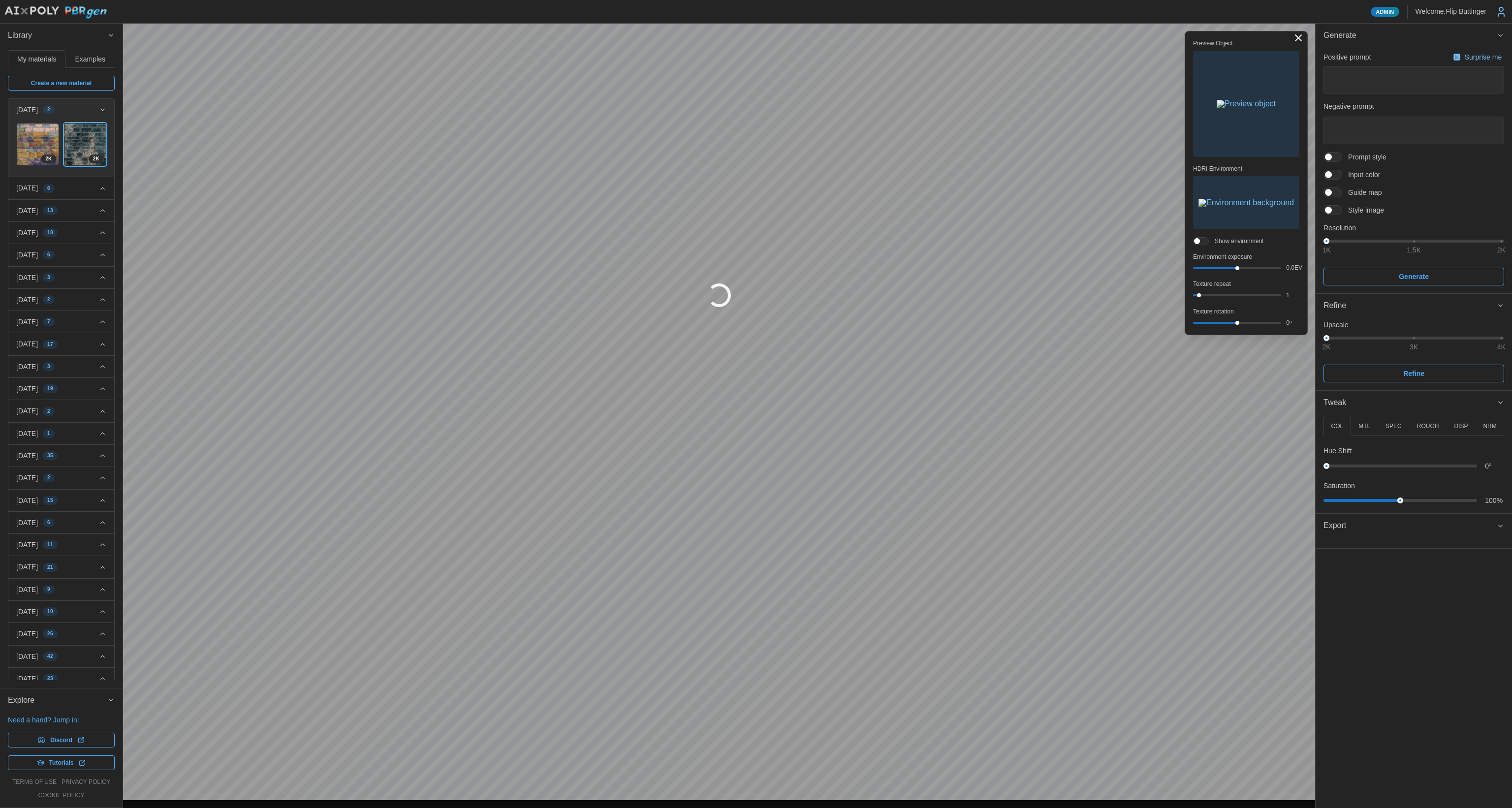
type textarea "*"
type textarea "********"
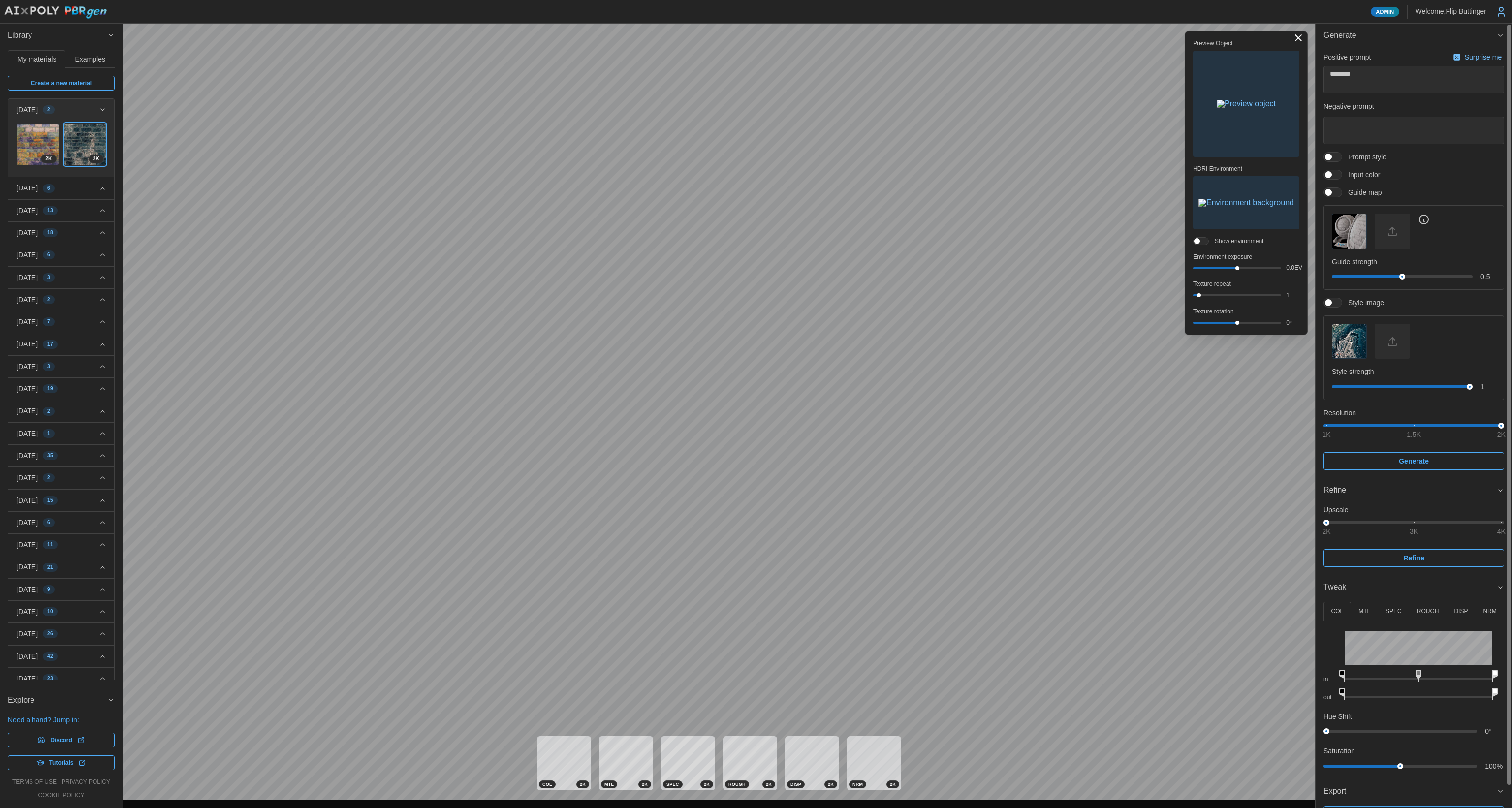
click at [772, 540] on p "DISP" at bounding box center [1460, 611] width 14 height 8
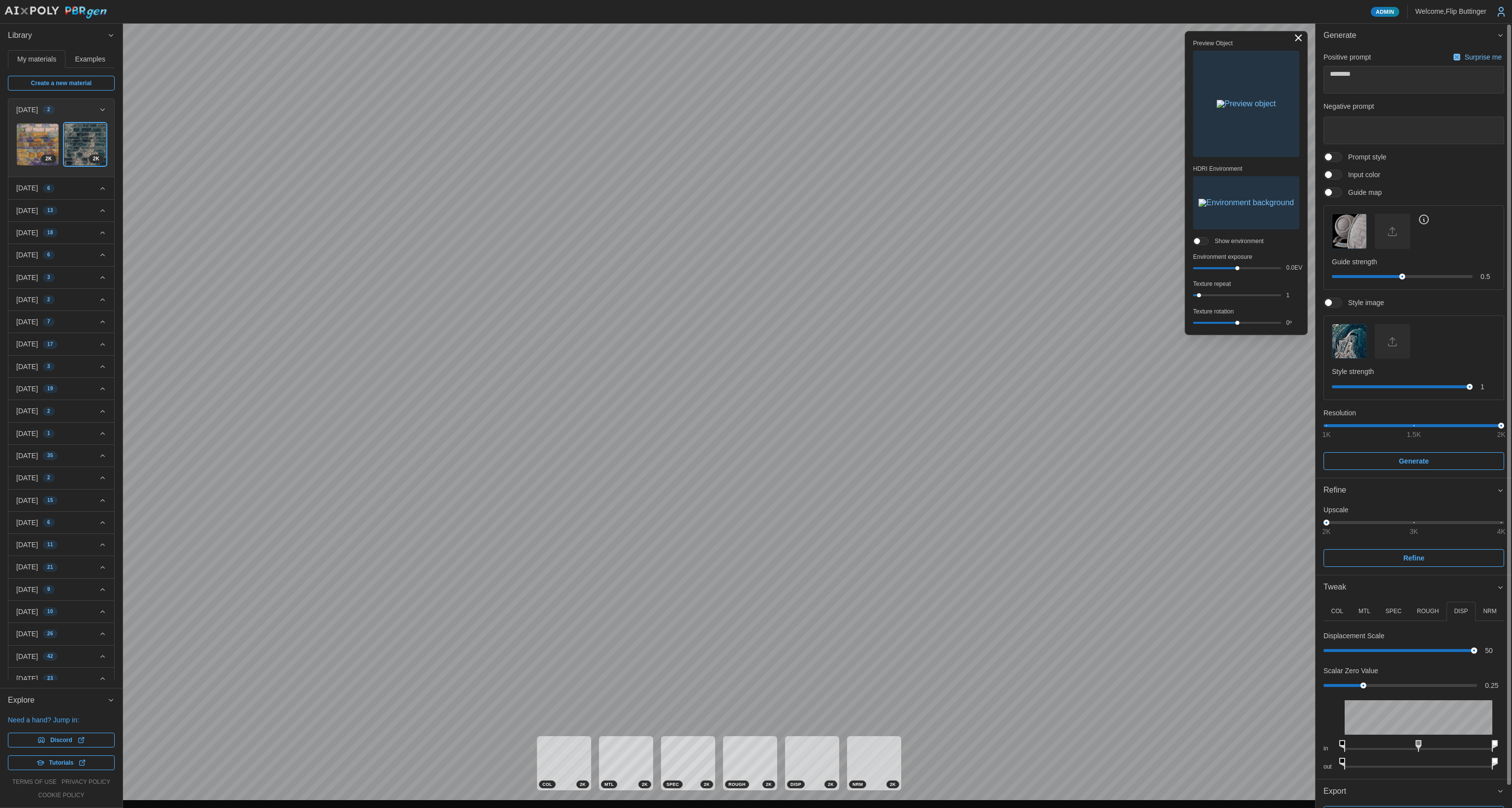
drag, startPoint x: 1343, startPoint y: 652, endPoint x: 1511, endPoint y: 621, distance: 170.8
click at [772, 540] on div "Generate Positive prompt Surprise me ******** Negative prompt Prompt style Inpu…" at bounding box center [1413, 415] width 197 height 785
drag, startPoint x: 1423, startPoint y: 627, endPoint x: 1393, endPoint y: 658, distance: 43.1
click at [772, 540] on div "COL MTL SPEC ROUGH DISP NRM in out Hue Shift 0 º Saturation 100 % in out in out…" at bounding box center [1414, 687] width 181 height 169
drag, startPoint x: 1460, startPoint y: 648, endPoint x: 1356, endPoint y: 660, distance: 104.7
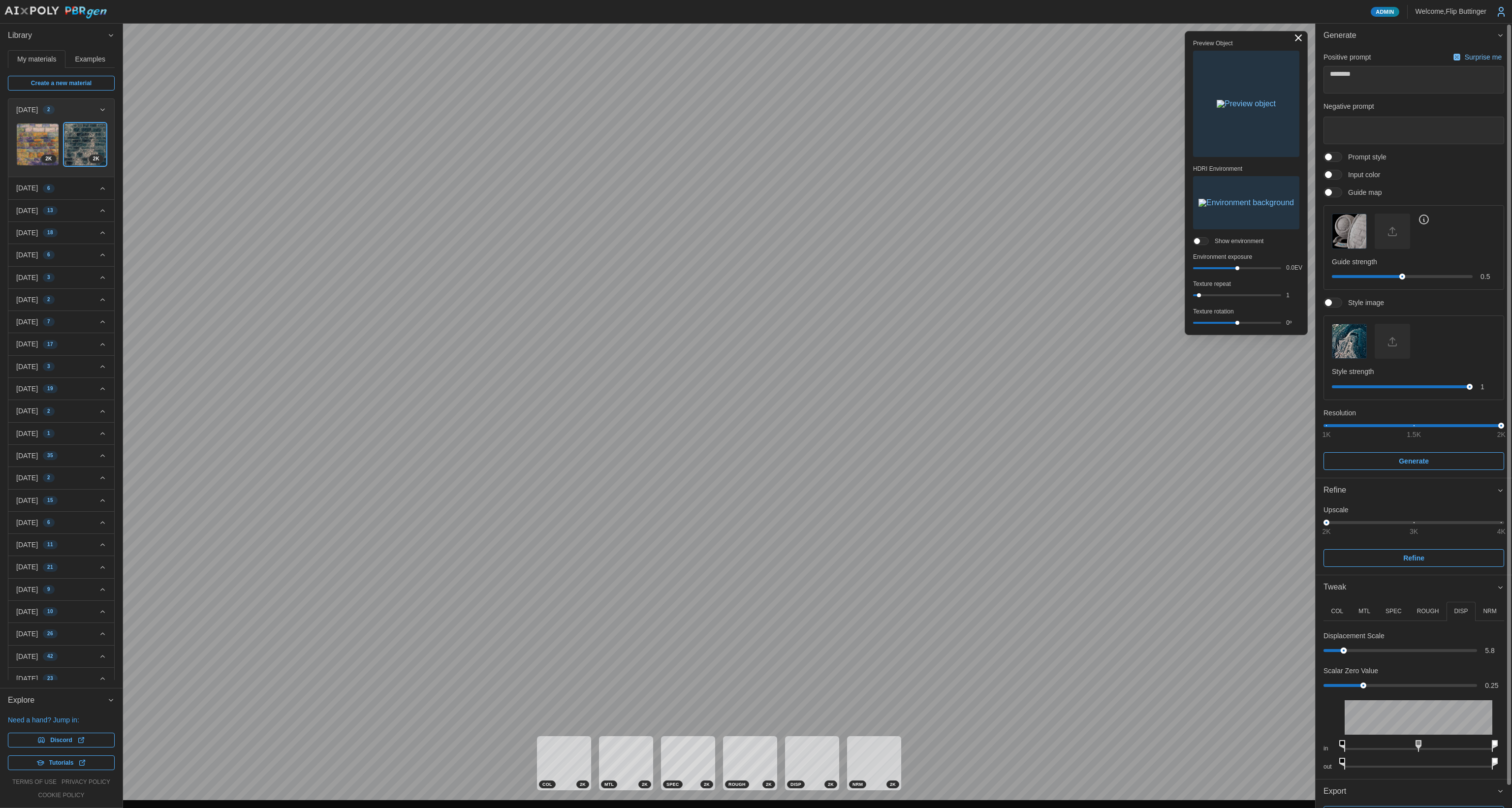
click at [772, 540] on div "Displacement Scale 5.8" at bounding box center [1414, 643] width 181 height 25
drag, startPoint x: 1368, startPoint y: 684, endPoint x: 1388, endPoint y: 669, distance: 25.0
click at [772, 540] on div "Scalar Zero Value 0.69" at bounding box center [1414, 678] width 181 height 25
click at [772, 207] on img "button" at bounding box center [1246, 202] width 96 height 8
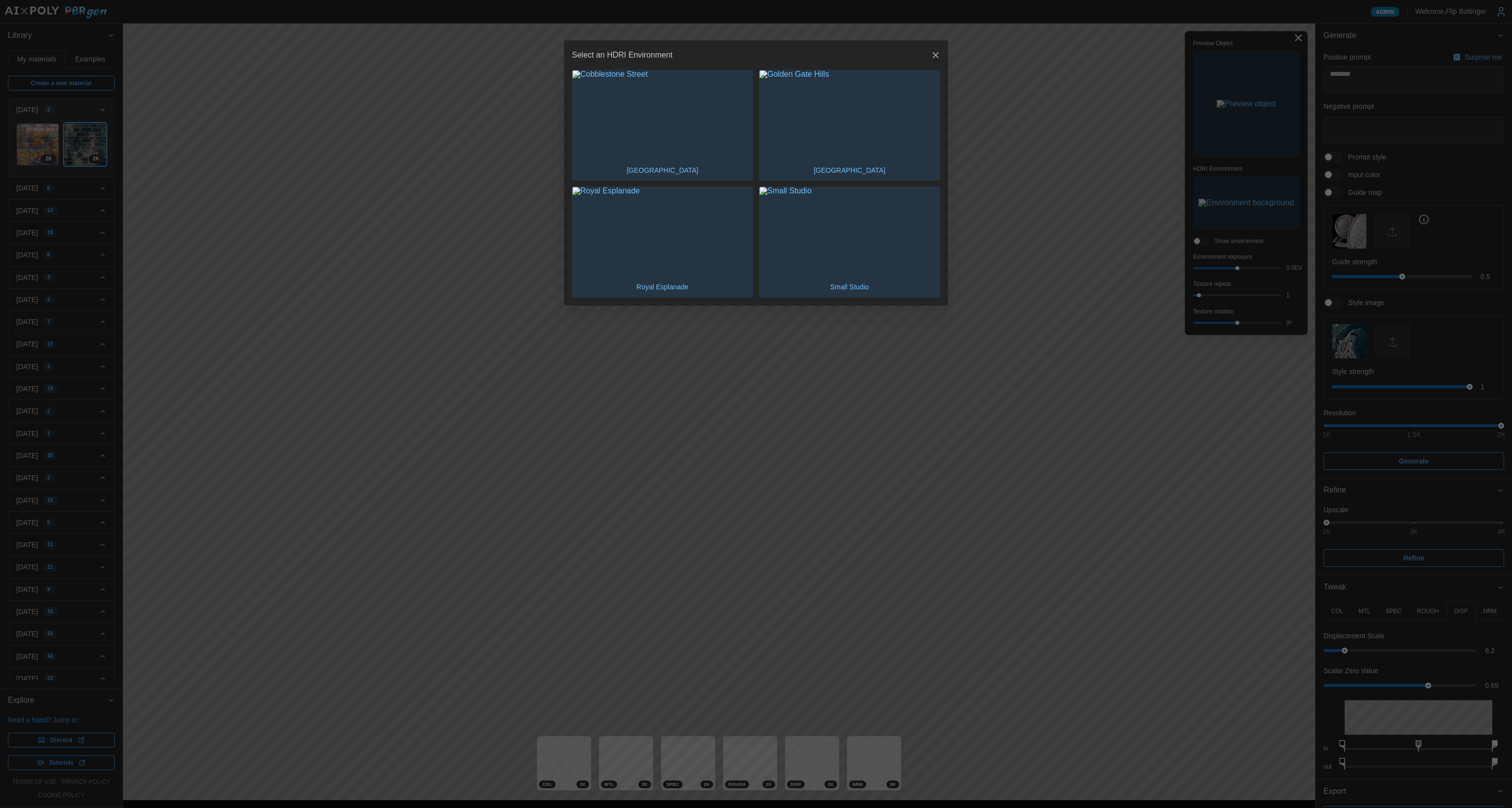
click at [684, 143] on img "button" at bounding box center [662, 115] width 180 height 90
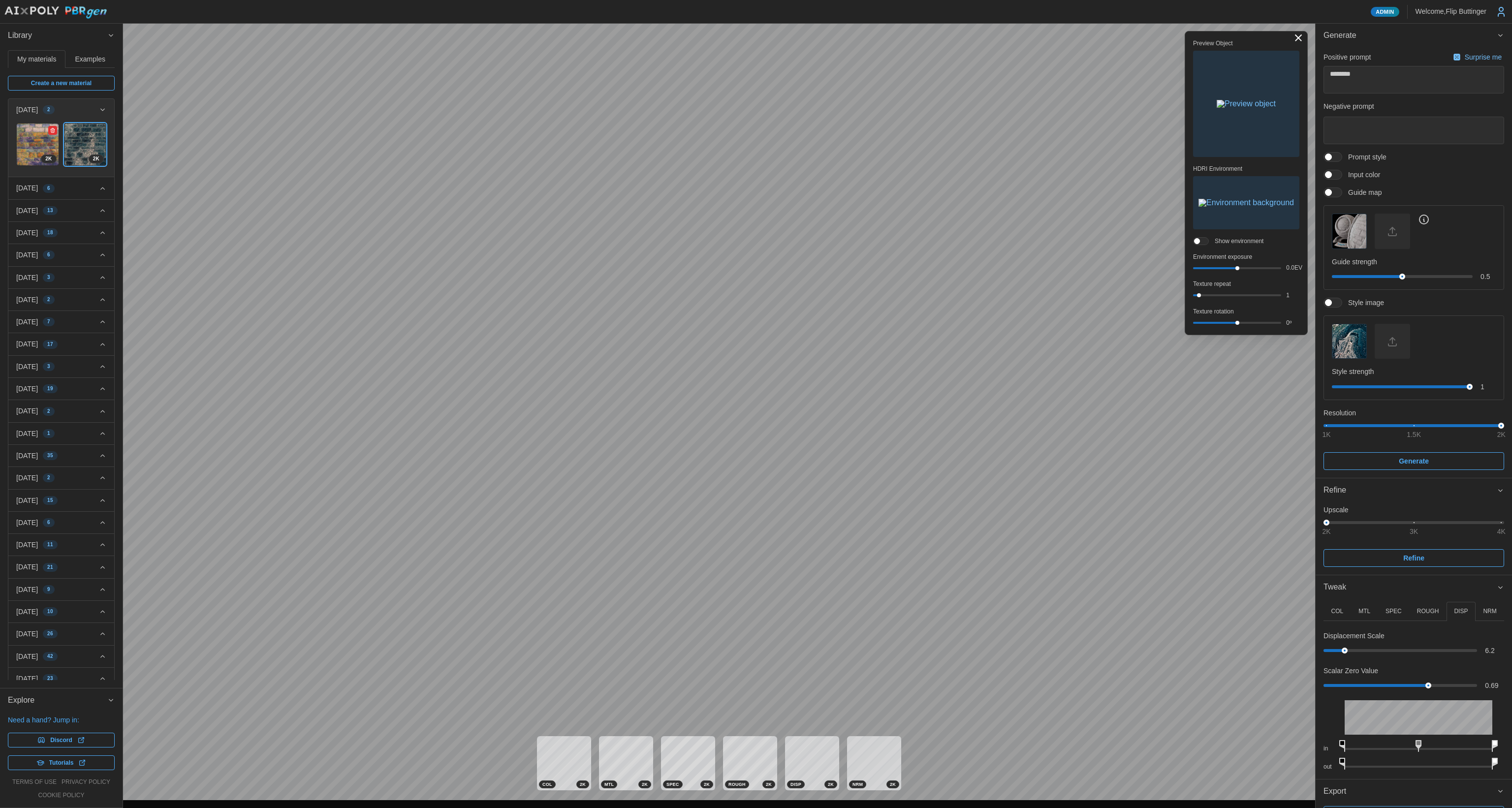
click at [37, 148] on img at bounding box center [38, 144] width 42 height 42
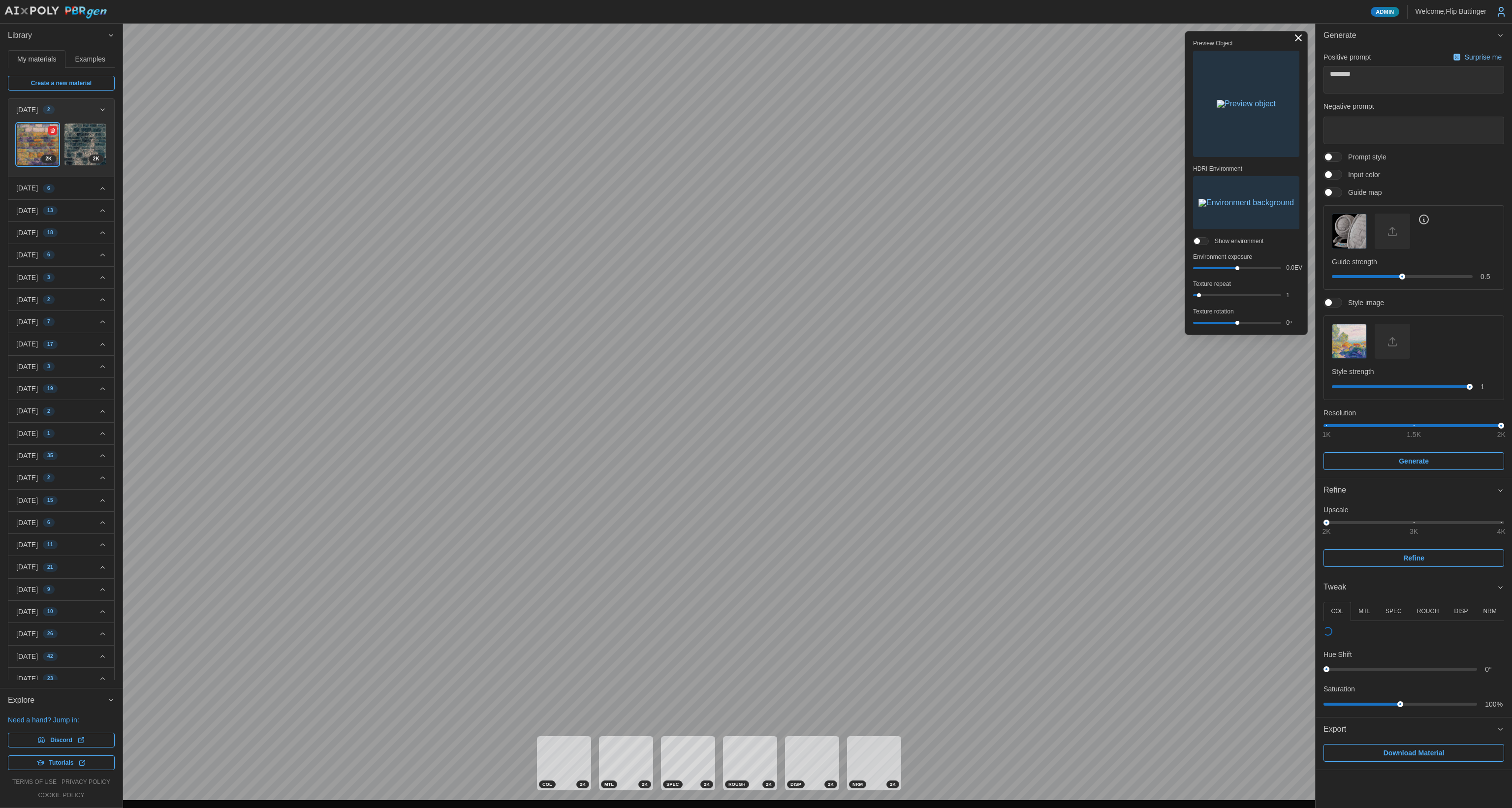
click at [82, 139] on img at bounding box center [85, 144] width 42 height 42
click at [77, 146] on img at bounding box center [85, 144] width 42 height 42
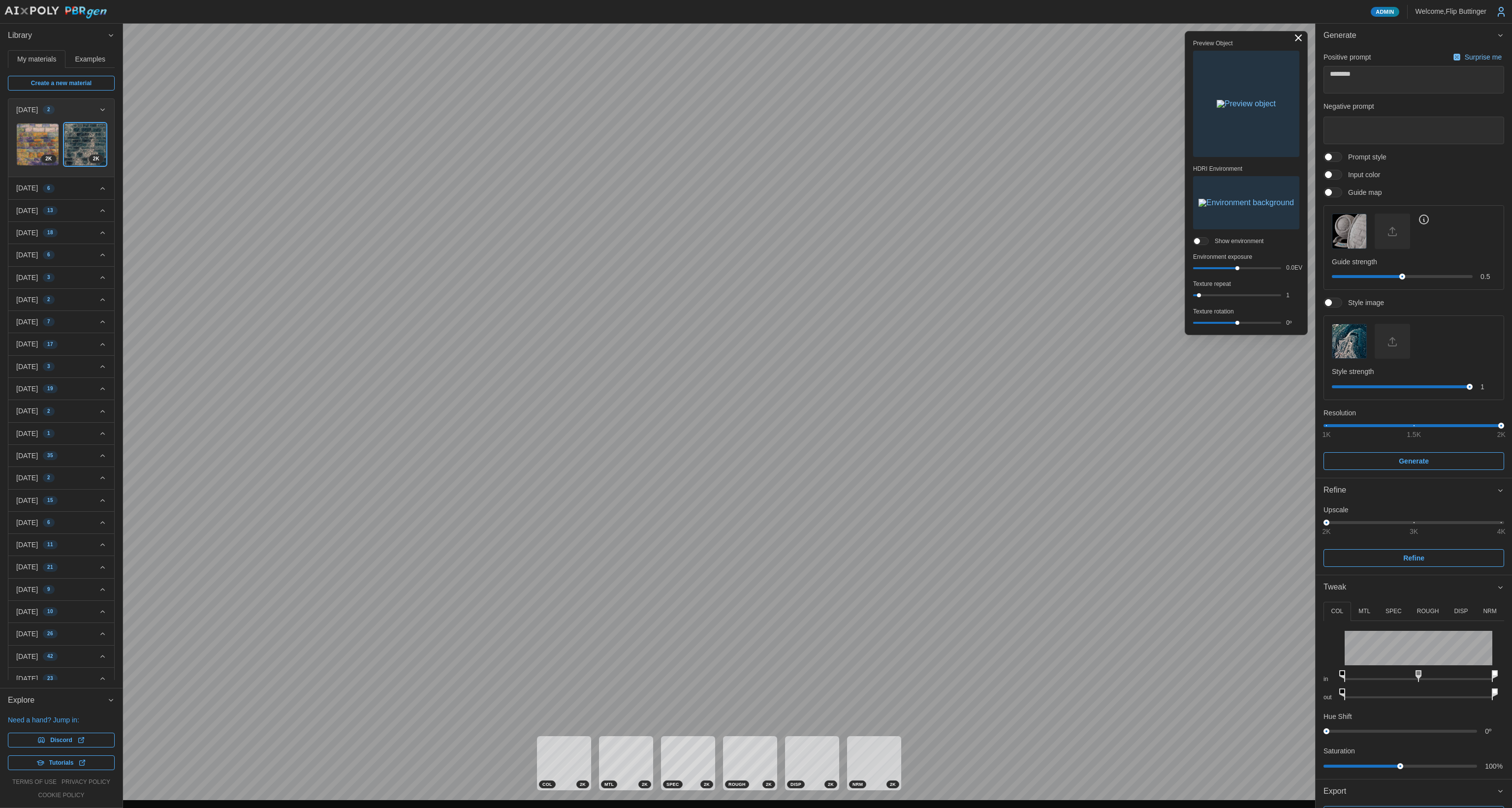
click at [772, 199] on img "button" at bounding box center [1246, 202] width 96 height 8
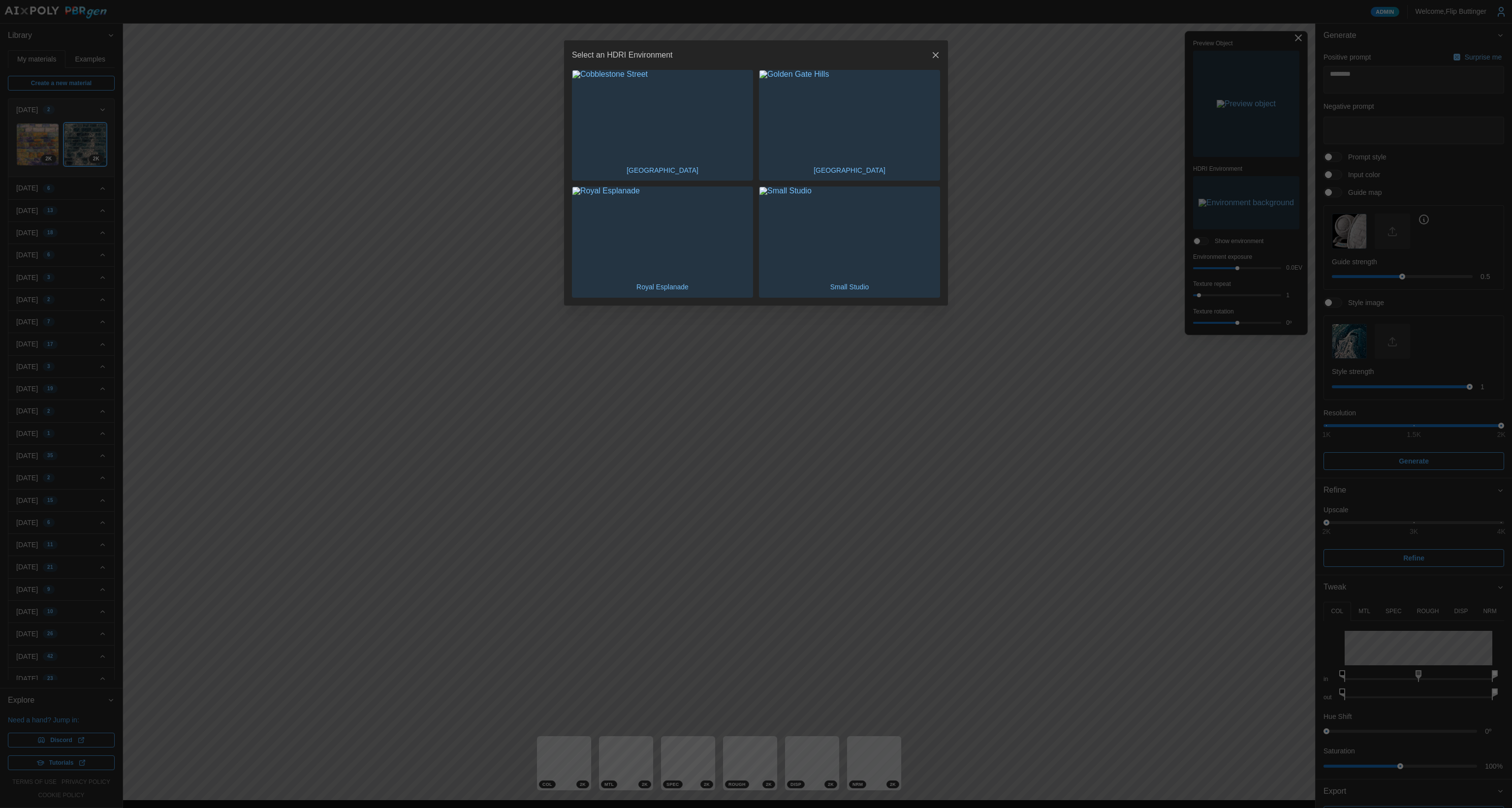
click at [696, 234] on img "button" at bounding box center [662, 232] width 180 height 90
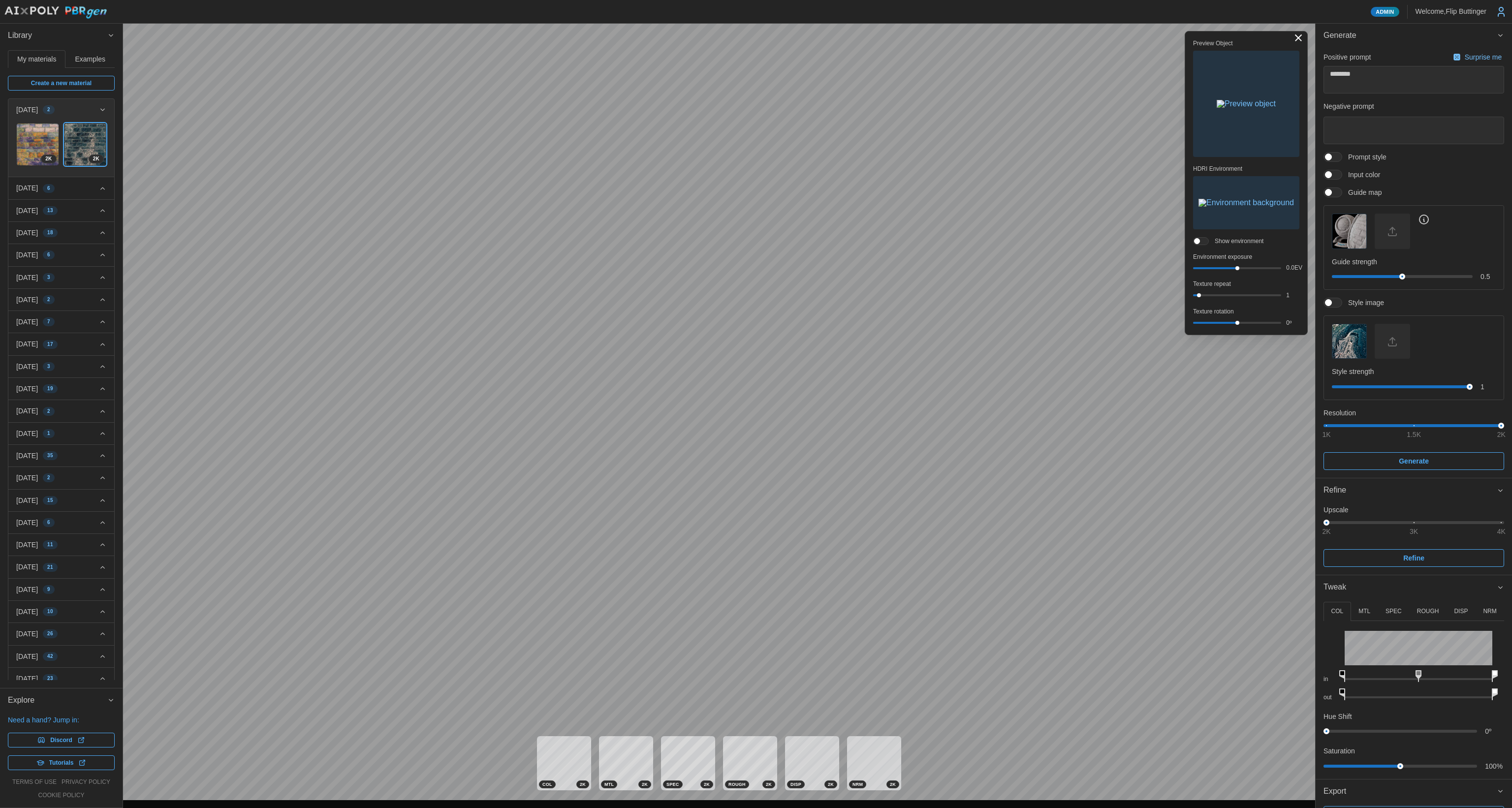
click at [772, 199] on img "button" at bounding box center [1246, 202] width 96 height 8
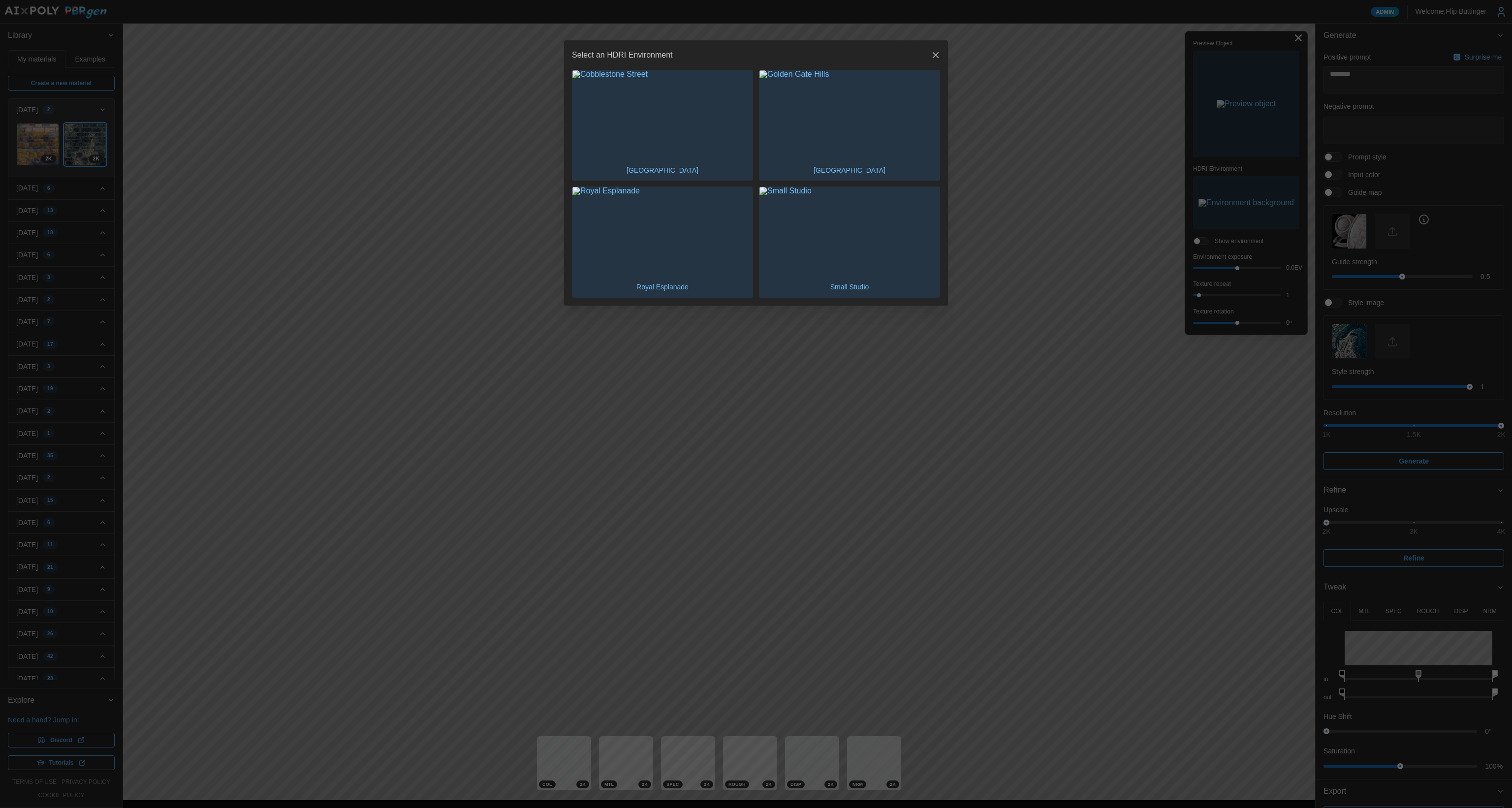
click at [772, 229] on img "button" at bounding box center [849, 232] width 180 height 90
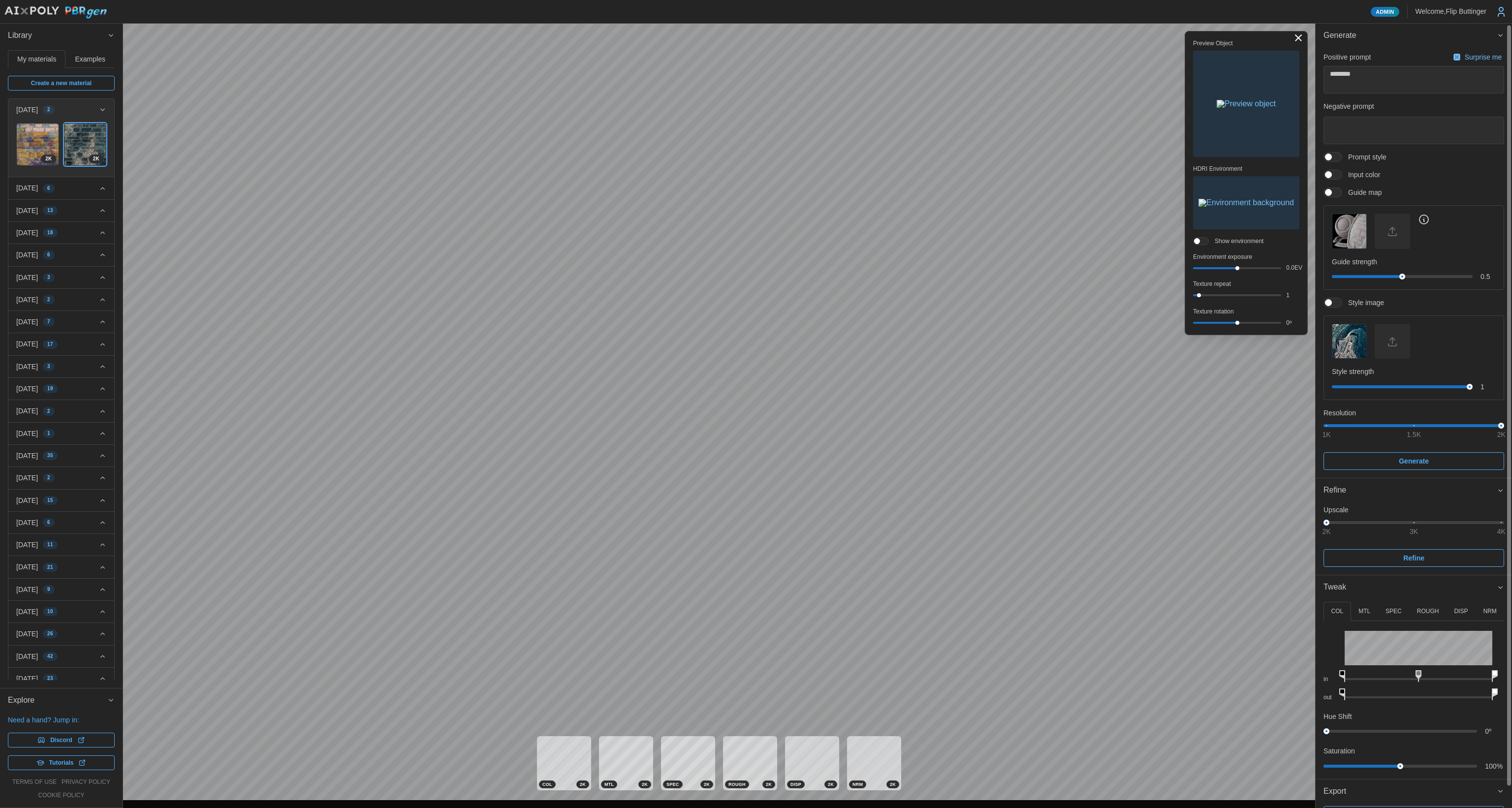
scroll to position [23, 0]
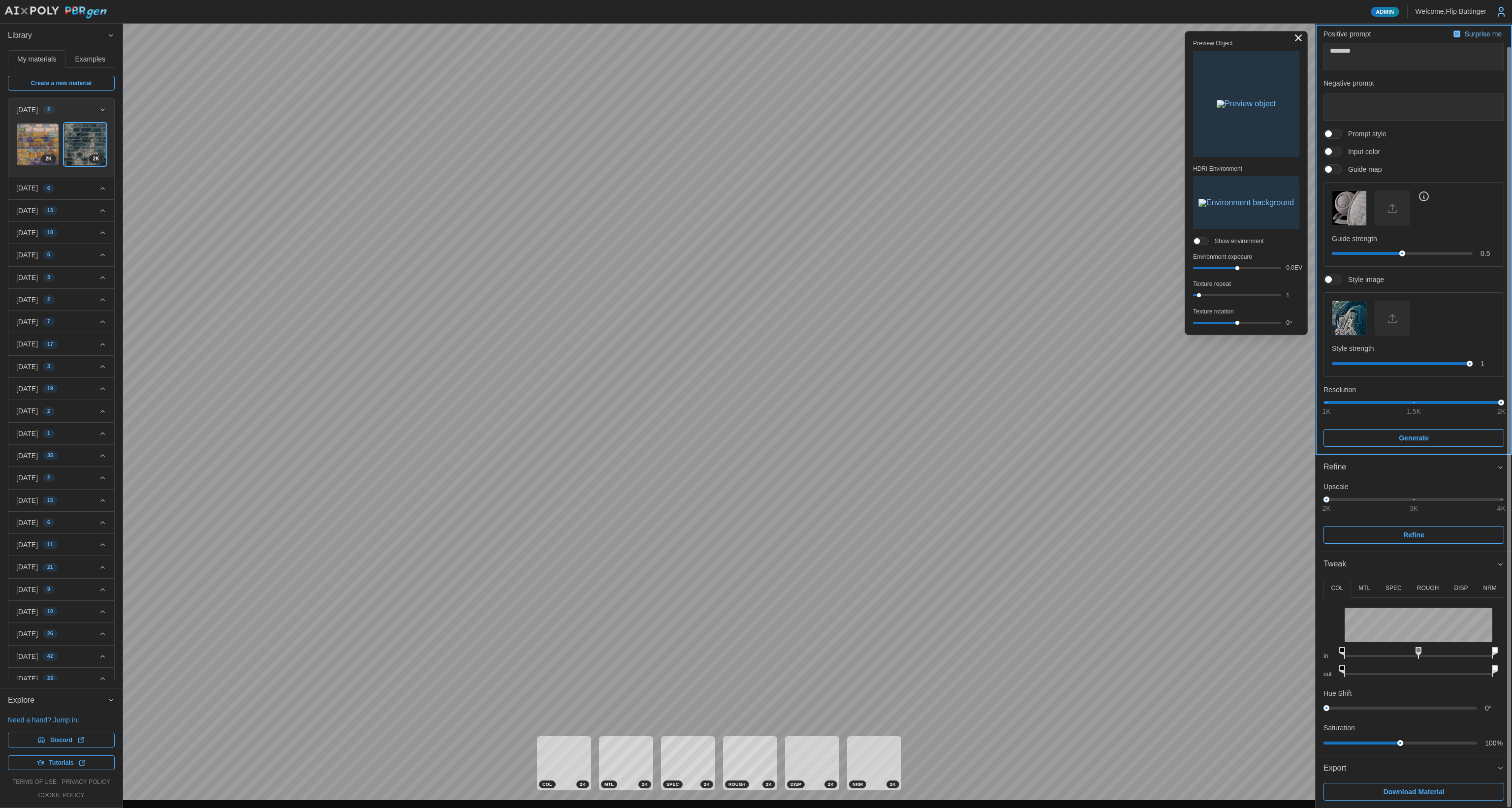
drag, startPoint x: 1446, startPoint y: 329, endPoint x: 1470, endPoint y: 432, distance: 105.8
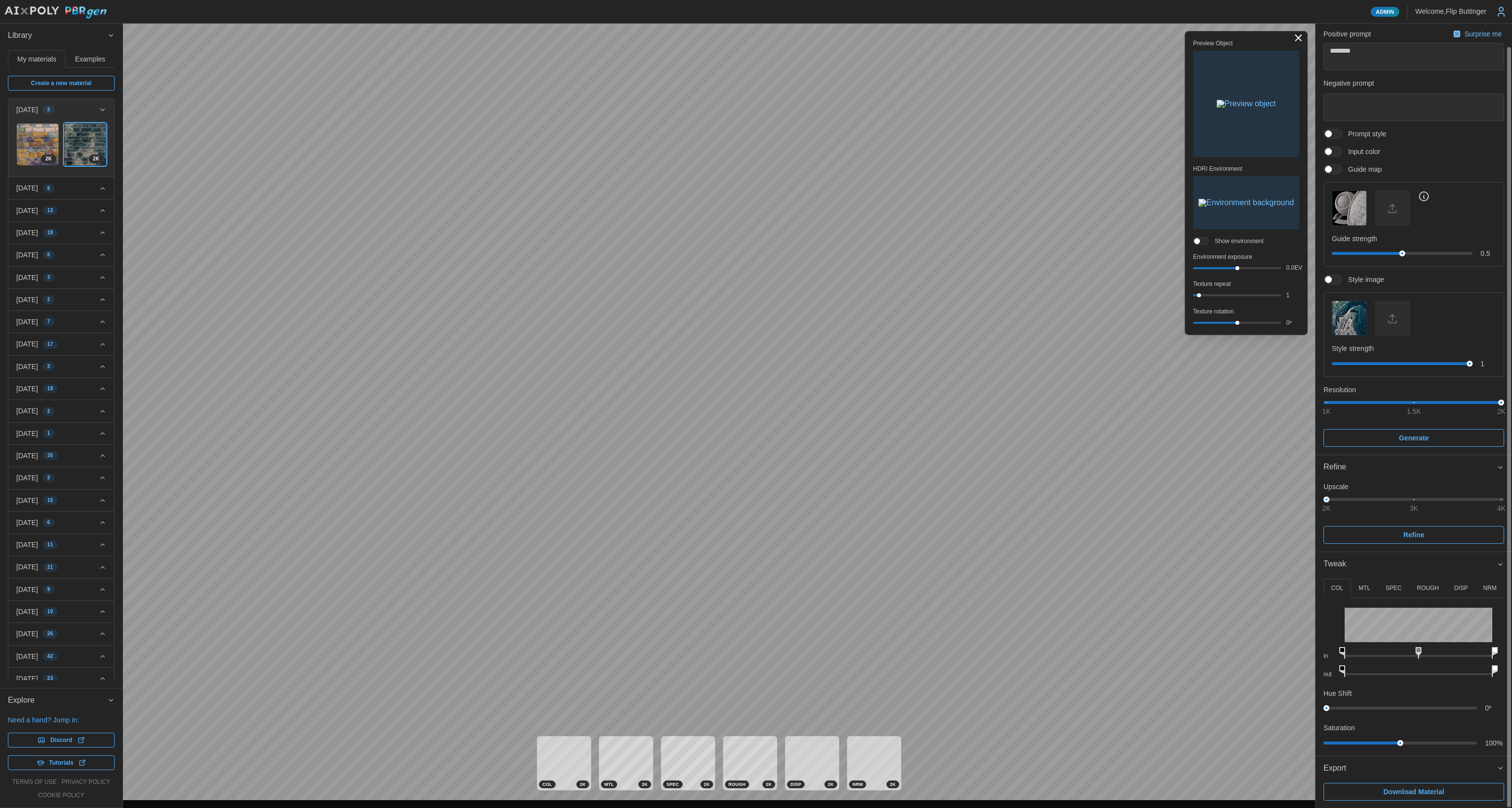
click at [772, 540] on span "Download Material" at bounding box center [1414, 792] width 61 height 17
type textarea "*"
